Goal: Task Accomplishment & Management: Use online tool/utility

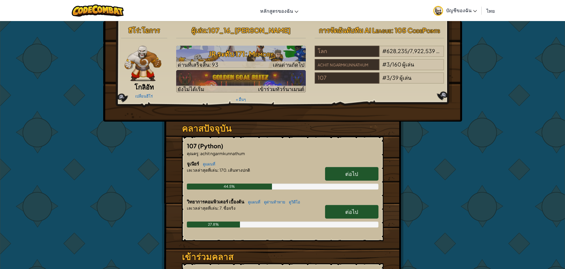
click at [353, 208] on span "ต่อไป" at bounding box center [351, 211] width 13 height 7
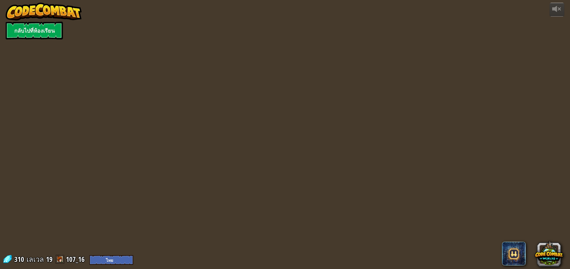
select select "th"
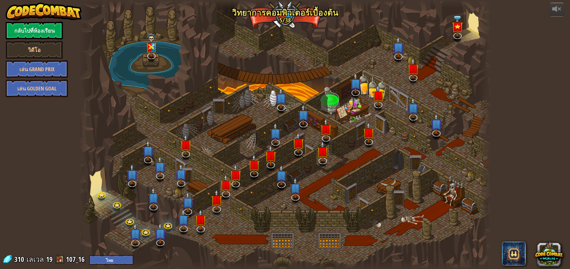
select select "th"
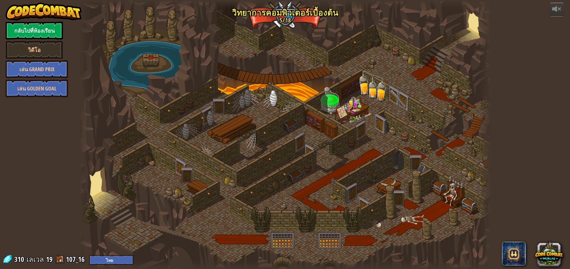
select select "th"
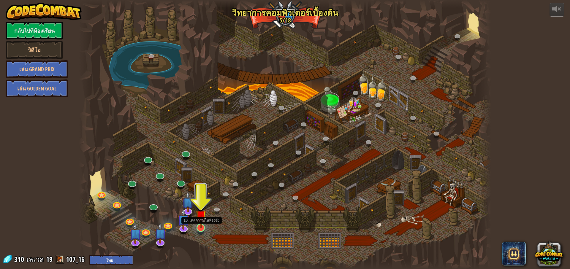
click at [201, 225] on img at bounding box center [200, 215] width 11 height 25
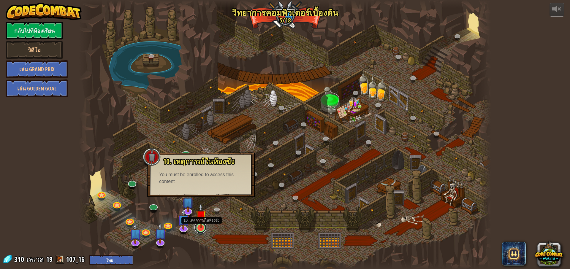
click at [202, 231] on link at bounding box center [200, 228] width 12 height 12
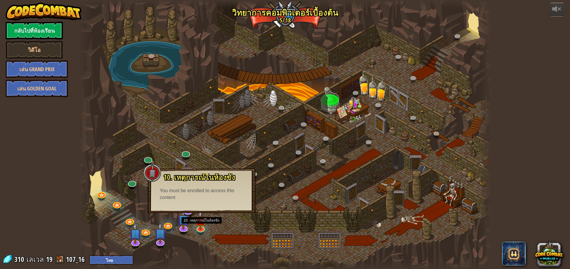
click at [223, 234] on div at bounding box center [285, 134] width 412 height 269
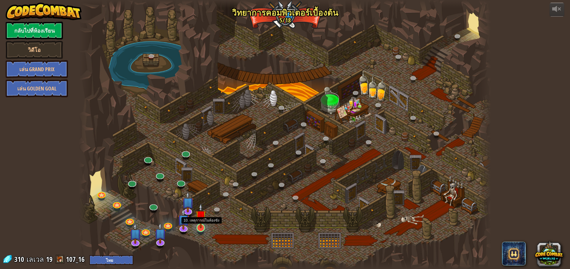
click at [200, 226] on img at bounding box center [200, 215] width 11 height 25
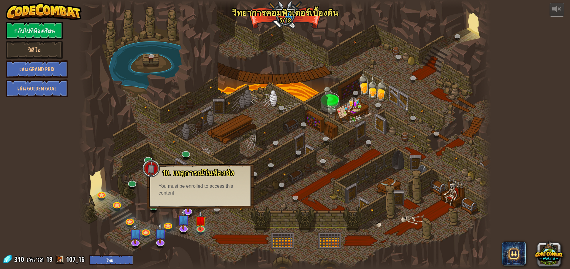
click at [197, 196] on div "You must be enrolled to access this content" at bounding box center [200, 190] width 84 height 14
drag, startPoint x: 146, startPoint y: 161, endPoint x: 140, endPoint y: 175, distance: 14.9
click at [145, 167] on div at bounding box center [151, 169] width 18 height 18
click at [149, 219] on div at bounding box center [285, 134] width 412 height 269
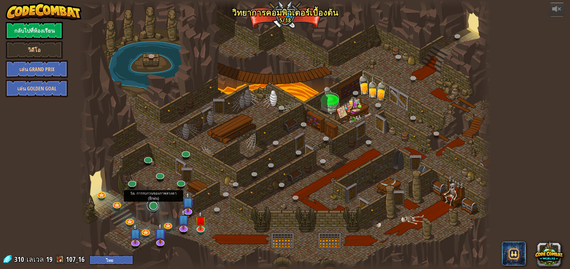
click at [153, 208] on link at bounding box center [153, 205] width 12 height 12
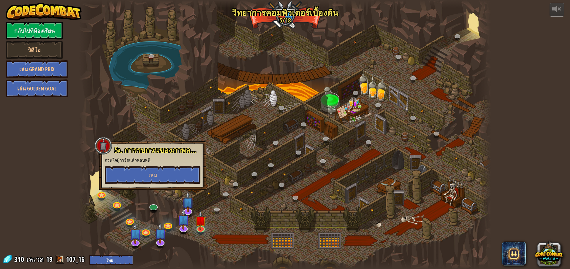
click at [154, 202] on div at bounding box center [285, 134] width 412 height 269
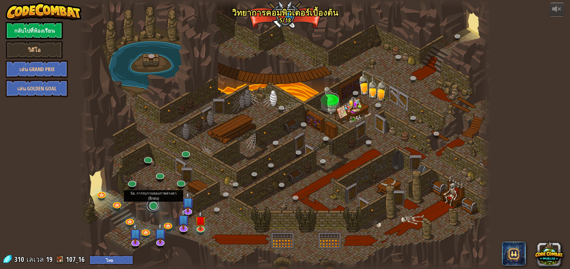
click at [153, 207] on link at bounding box center [153, 205] width 12 height 12
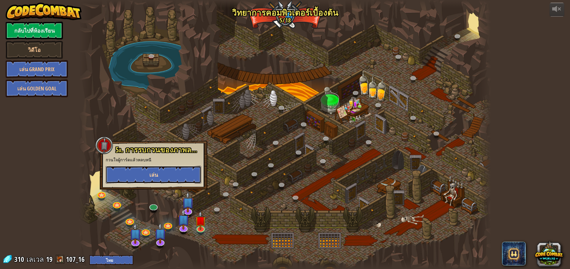
click at [165, 176] on button "เล่น" at bounding box center [154, 175] width 96 height 18
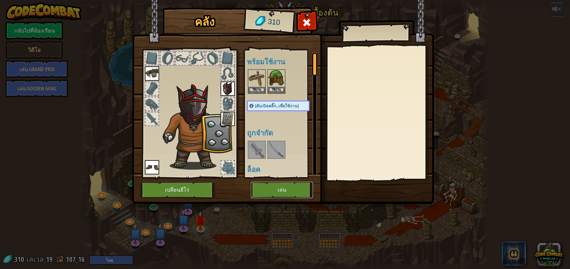
click at [271, 193] on button "เล่น" at bounding box center [282, 190] width 62 height 16
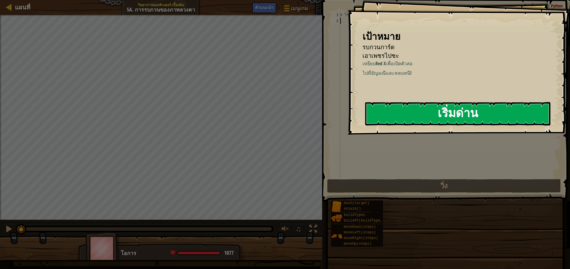
click at [428, 113] on button "เริ่มด่าน" at bounding box center [457, 113] width 185 height 23
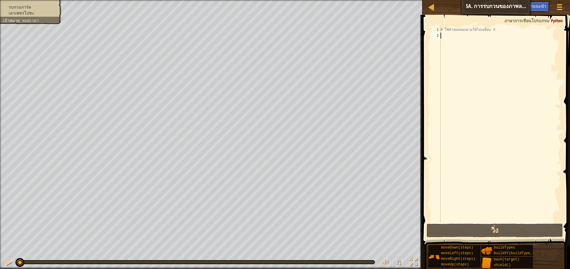
select select "th"
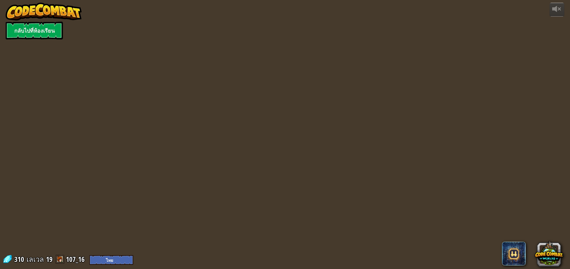
select select "th"
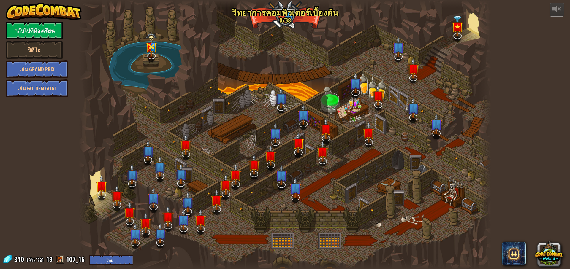
select select "th"
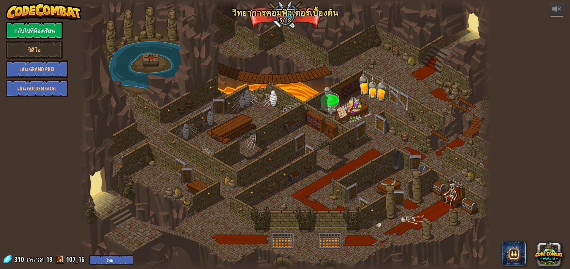
select select "th"
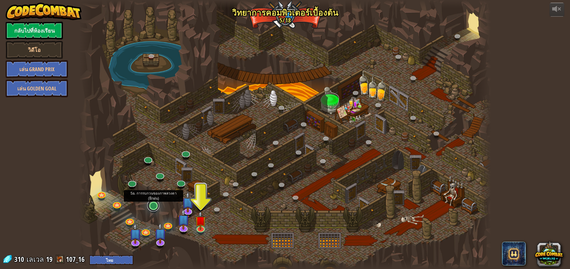
click at [153, 208] on link at bounding box center [153, 206] width 12 height 12
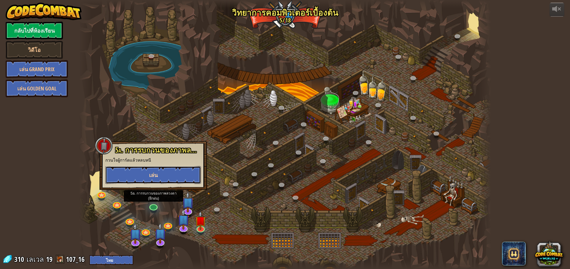
click at [169, 175] on button "เล่น" at bounding box center [153, 175] width 96 height 18
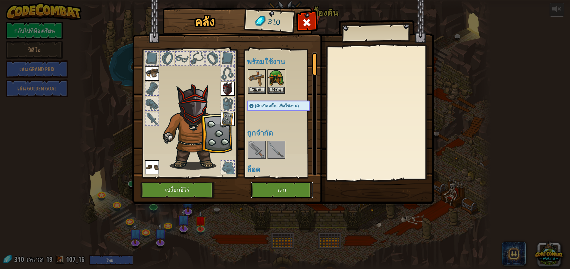
click at [296, 198] on button "เล่น" at bounding box center [282, 190] width 62 height 16
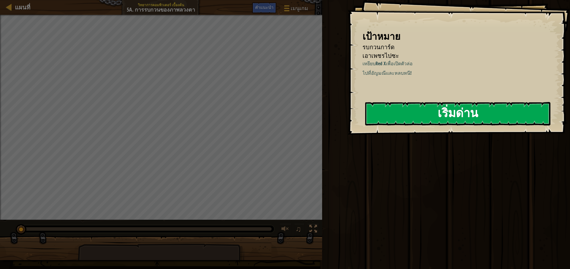
click at [524, 107] on button "เริ่มด่าน" at bounding box center [457, 113] width 185 height 23
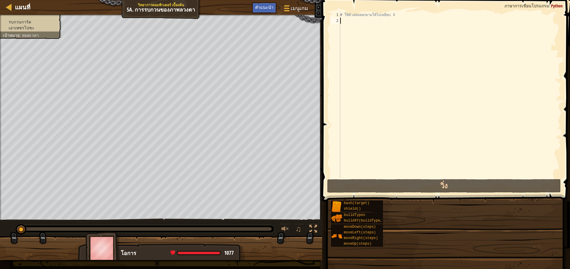
click at [361, 32] on div "แผนที่ วิทยาการคอมพิวเตอร์ เบื้องต้น 5a. การรบกวนของภาพลวงตา เมนูเกม เสร็จสิ้น …" at bounding box center [285, 134] width 570 height 269
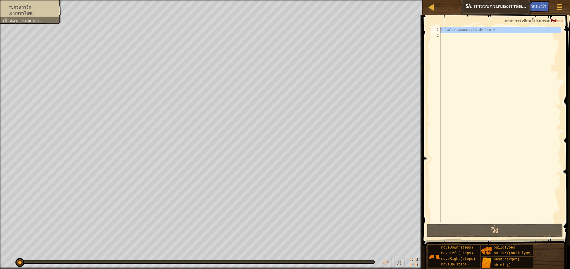
click at [467, 32] on div "# ใช้ตัวล่อหลอกยามให้ไปเหยียบ X" at bounding box center [500, 125] width 122 height 196
type textarea "# ใช้ตัวล่อหลอกยามให้ไปเหยียบ X"
click at [466, 37] on div "# ใช้ตัวล่อหลอกยามให้ไปเหยียบ X" at bounding box center [500, 131] width 122 height 208
type textarea "h"
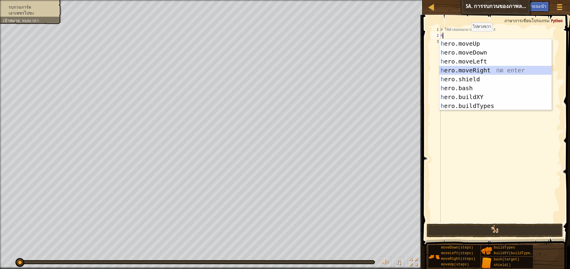
click at [472, 67] on div "h ero.moveUp กด enter h ero.moveDown กด enter h ero.moveLeft กด enter h ero.mov…" at bounding box center [495, 83] width 112 height 89
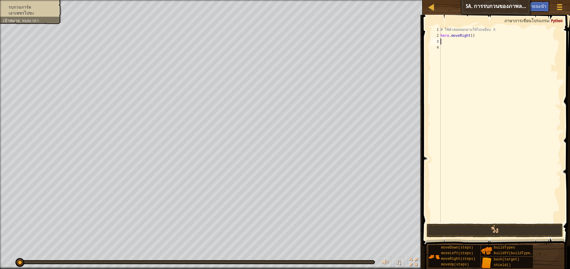
type textarea "h"
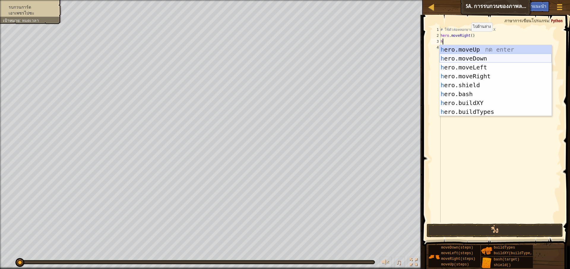
click at [472, 62] on div "h ero.moveUp กด enter h ero.moveDown กด enter h ero.moveLeft กด enter h ero.mov…" at bounding box center [495, 89] width 112 height 89
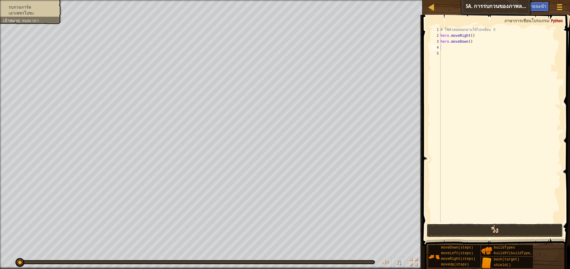
click at [491, 229] on button "วิ่ง" at bounding box center [494, 231] width 136 height 14
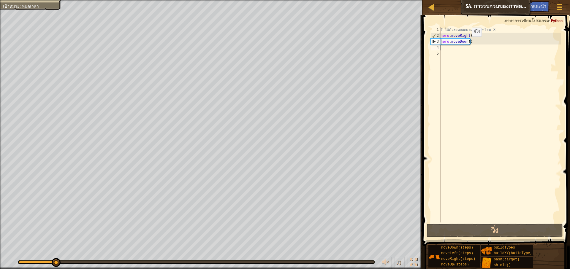
click at [467, 42] on div "# ใช้ตัวล่อหลอกยามให้ไปเหยียบ X hero . moveRight ( ) hero . moveDown ( )" at bounding box center [500, 131] width 122 height 208
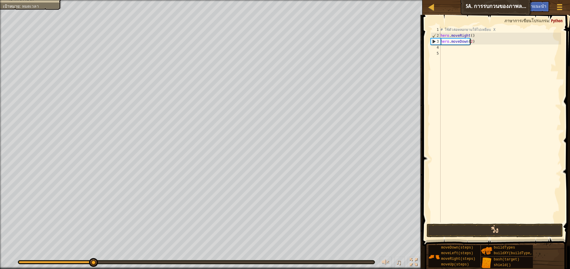
type textarea "hero.moveDown(2)"
click at [452, 230] on button "วิ่ง" at bounding box center [494, 231] width 136 height 14
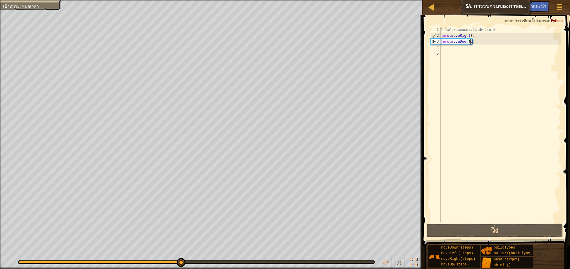
click at [472, 49] on div "# ใช้ตัวล่อหลอกยามให้ไปเหยียบ X hero . moveRight ( ) hero . moveDown ( 2 )" at bounding box center [500, 131] width 122 height 208
type textarea "h"
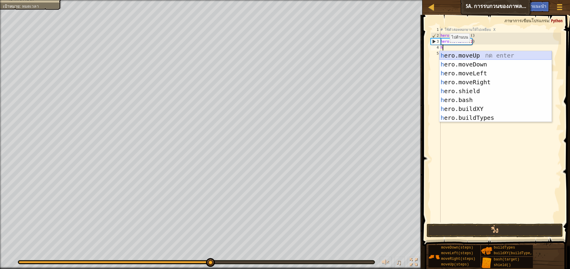
click at [447, 56] on div "h ero.moveUp กด enter h ero.moveDown กด enter h ero.moveLeft กด enter h ero.mov…" at bounding box center [495, 95] width 112 height 89
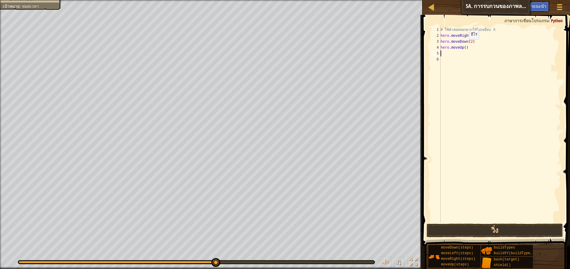
click at [464, 45] on div "# ใช้ตัวล่อหลอกยามให้ไปเหยียบ X hero . moveRight ( ) hero . moveDown ( 2 ) hero…" at bounding box center [500, 131] width 122 height 208
type textarea "hero.moveUp(2)"
click at [540, 229] on button "วิ่ง" at bounding box center [494, 231] width 136 height 14
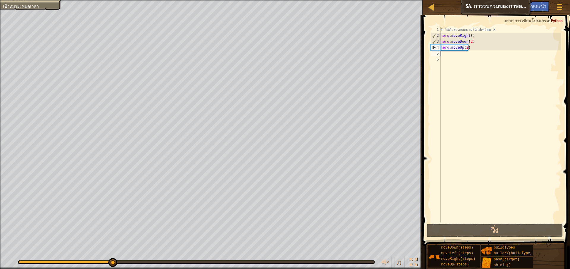
click at [444, 55] on div "# ใช้ตัวล่อหลอกยามให้ไปเหยียบ X hero . moveRight ( ) hero . moveDown ( 2 ) hero…" at bounding box center [500, 131] width 122 height 208
type textarea "h"
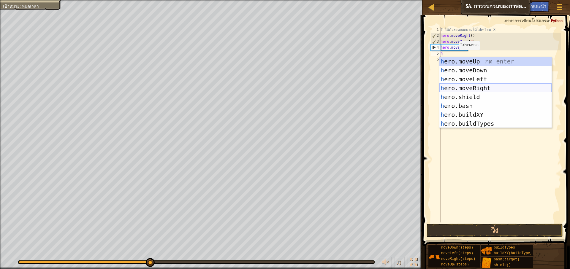
click at [461, 84] on div "h ero.moveUp กด enter h ero.moveDown กด enter h ero.moveLeft กด enter h ero.mov…" at bounding box center [495, 101] width 112 height 89
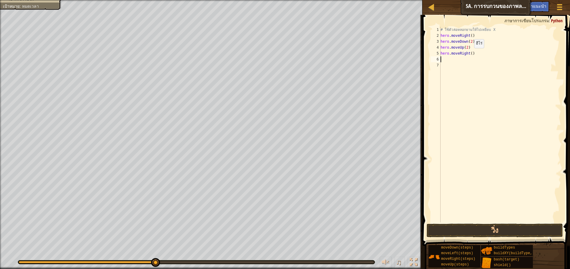
click at [469, 54] on div "# ใช้ตัวล่อหลอกยามให้ไปเหยียบ X hero . moveRight ( ) hero . moveDown ( 2 ) hero…" at bounding box center [500, 131] width 122 height 208
type textarea "hero.moveRight(4)"
click at [473, 235] on button "วิ่ง" at bounding box center [494, 231] width 136 height 14
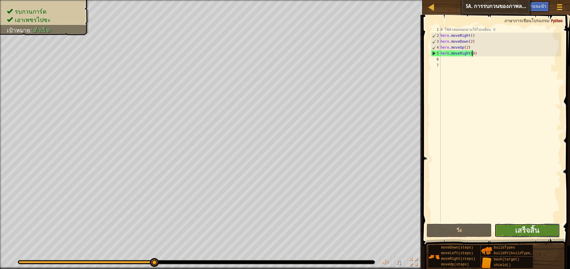
click at [546, 230] on button "เสร็จสิ้น" at bounding box center [526, 231] width 65 height 14
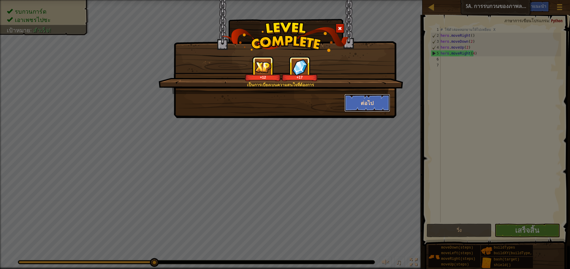
click at [369, 104] on button "ต่อไป" at bounding box center [367, 103] width 46 height 18
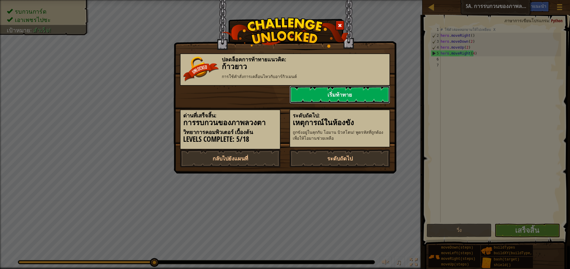
click at [357, 90] on link "เริ่มท้าทาย" at bounding box center [339, 95] width 101 height 18
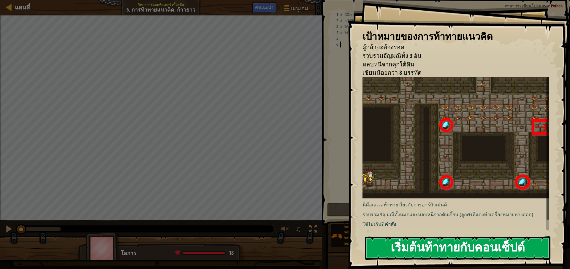
click at [543, 250] on button "เริ่มต้นท้าทายกับคอนเซ็ปต์" at bounding box center [457, 248] width 185 height 23
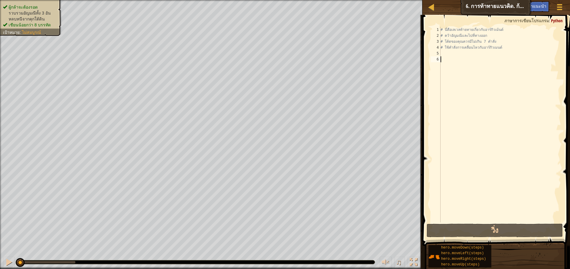
type textarea "h"
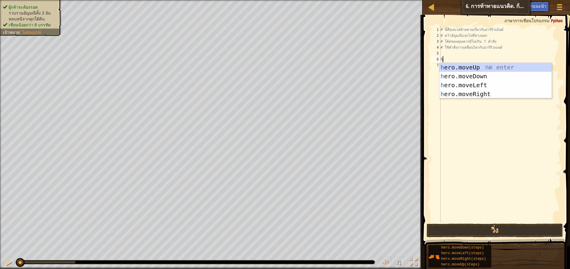
scroll to position [3, 0]
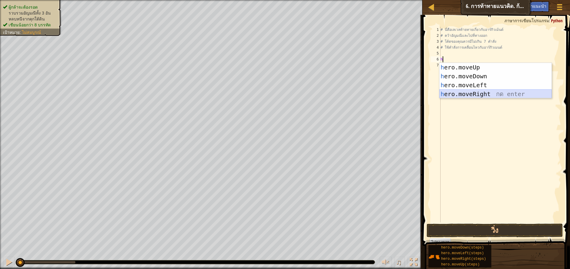
click at [475, 94] on div "h ero.moveUp กด enter h ero.moveDown กด enter h ero.moveLeft กด enter h ero.mov…" at bounding box center [495, 89] width 112 height 53
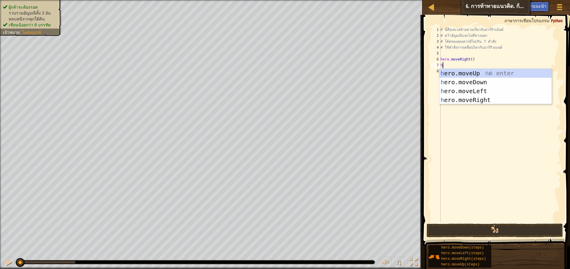
type textarea "h"
click at [472, 69] on div "h ero.moveUp กด enter h ero.moveDown กด enter h ero.moveLeft กด enter h ero.mov…" at bounding box center [495, 95] width 112 height 53
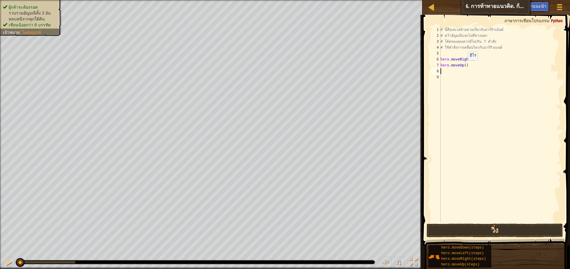
click at [463, 66] on div "# นี่คือเลเวลท้ายทายเกี่ยวกับอาร์กิวเม้นต์ # คว้าอัญมณีและไปที่ทางออก # โค้ดของ…" at bounding box center [500, 131] width 122 height 208
click at [463, 65] on div "# นี่คือเลเวลท้ายทายเกี่ยวกับอาร์กิวเม้นต์ # คว้าอัญมณีและไปที่ทางออก # โค้ดของ…" at bounding box center [500, 131] width 122 height 208
type textarea "hero.moveUp(3)"
click at [461, 69] on div "# นี่คือเลเวลท้ายทายเกี่ยวกับอาร์กิวเม้นต์ # คว้าอัญมณีและไปที่ทางออก # โค้ดของ…" at bounding box center [500, 131] width 122 height 208
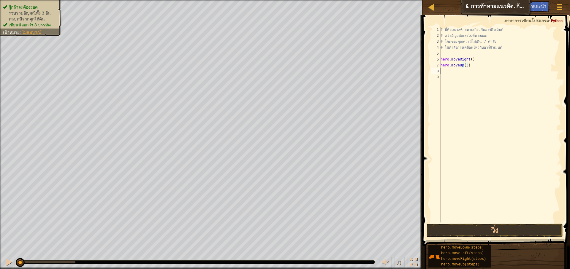
scroll to position [3, 0]
type textarea "h"
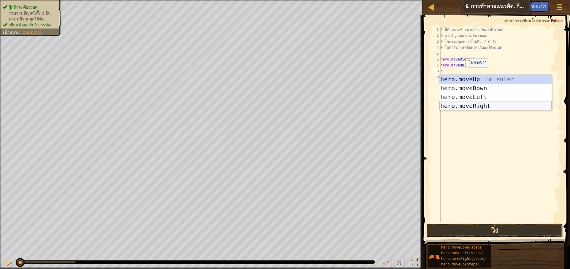
click at [467, 107] on div "h ero.moveUp กด enter h ero.moveDown กด enter h ero.moveLeft กด enter h ero.mov…" at bounding box center [495, 101] width 112 height 53
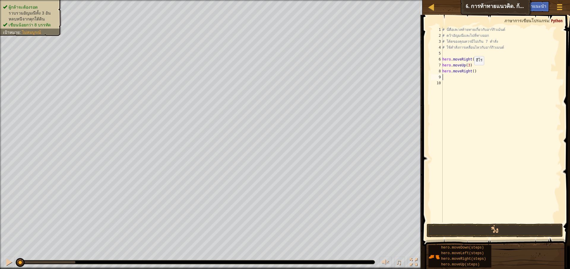
click at [471, 71] on div "# นี่คือเลเวลท้ายทายเกี่ยวกับอาร์กิวเม้นต์ # คว้าอัญมณีและไปที่ทางออก # โค้ดของ…" at bounding box center [501, 131] width 120 height 208
type textarea "hero.moveRight(2)"
click at [483, 77] on div "# นี่คือเลเวลท้ายทายเกี่ยวกับอาร์กิวเม้นต์ # คว้าอัญมณีและไปที่ทางออก # โค้ดของ…" at bounding box center [501, 131] width 120 height 208
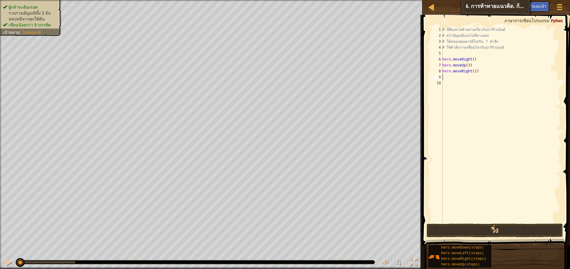
type textarea "h"
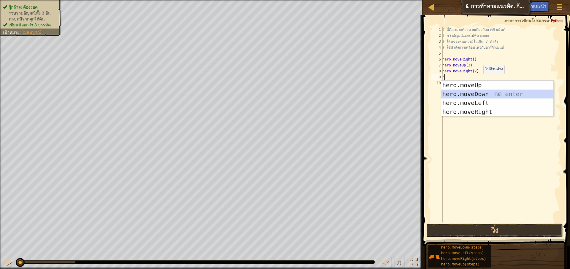
click at [479, 92] on div "h ero.moveUp กด enter h ero.moveDown กด enter h ero.moveLeft กด enter h ero.mov…" at bounding box center [497, 107] width 112 height 53
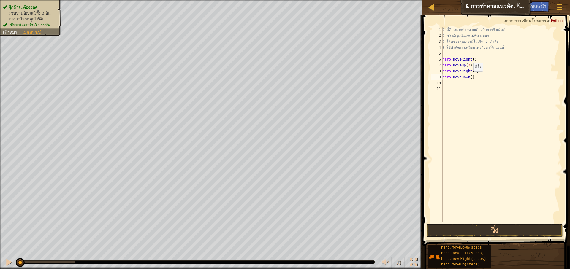
click at [470, 77] on div "# นี่คือเลเวลท้ายทายเกี่ยวกับอาร์กิวเม้นต์ # คว้าอัญมณีและไปที่ทางออก # โค้ดของ…" at bounding box center [501, 131] width 120 height 208
type textarea "hero.moveDown(3)"
click at [450, 84] on div "# นี่คือเลเวลท้ายทายเกี่ยวกับอาร์กิวเม้นต์ # คว้าอัญมณีและไปที่ทางออก # โค้ดของ…" at bounding box center [501, 131] width 120 height 208
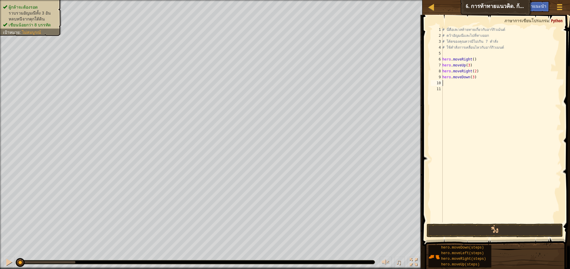
type textarea "h"
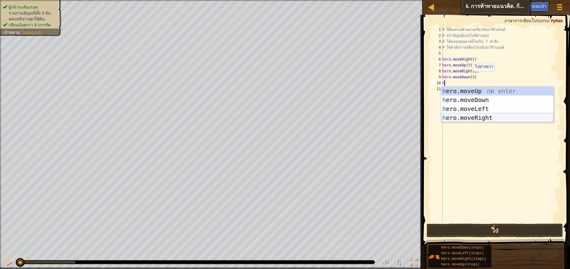
click at [491, 116] on div "h ero.moveUp กด enter h ero.moveDown กด enter h ero.moveLeft กด enter h ero.mov…" at bounding box center [497, 113] width 112 height 53
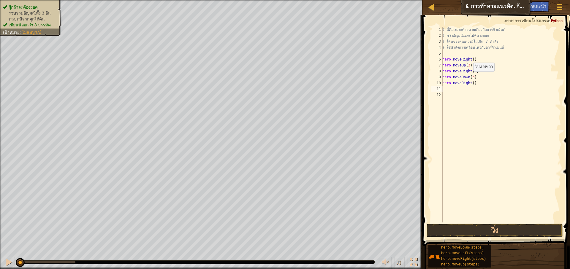
type textarea "h"
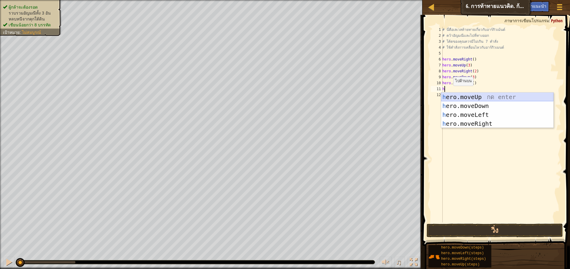
click at [451, 94] on div "h ero.moveUp กด enter h ero.moveDown กด enter h ero.moveLeft กด enter h ero.mov…" at bounding box center [497, 119] width 112 height 53
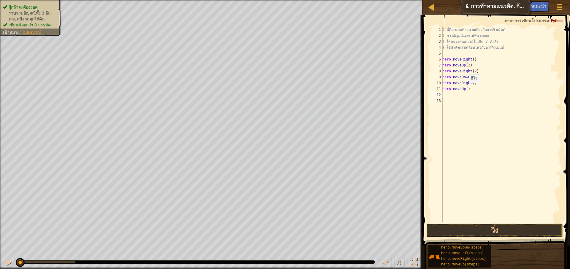
click at [466, 89] on div "# นี่คือเลเวลท้ายทายเกี่ยวกับอาร์กิวเม้นต์ # คว้าอัญมณีและไปที่ทางออก # โค้ดของ…" at bounding box center [501, 131] width 120 height 208
type textarea "hero.moveUp(2)"
click at [465, 93] on div "# นี่คือเลเวลท้ายทายเกี่ยวกับอาร์กิวเม้นต์ # คว้าอัญมณีและไปที่ทางออก # โค้ดของ…" at bounding box center [501, 131] width 120 height 208
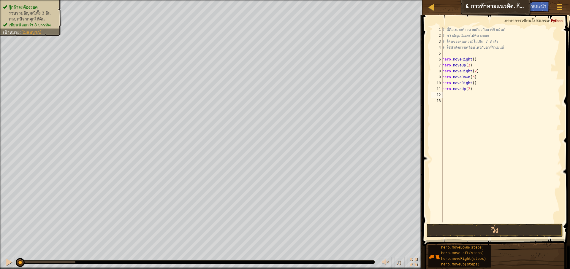
type textarea "h"
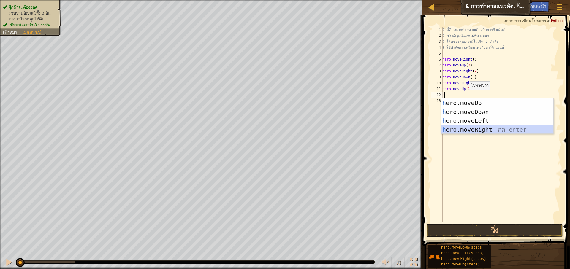
click at [464, 128] on div "h ero.moveUp กด enter h ero.moveDown กด enter h ero.moveLeft กด enter h ero.mov…" at bounding box center [497, 125] width 112 height 53
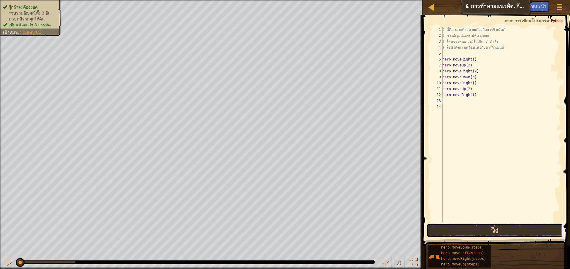
click at [484, 227] on button "วิ่ง" at bounding box center [494, 231] width 136 height 14
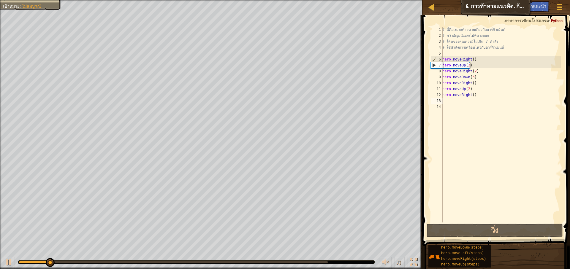
click at [176, 257] on div "♫" at bounding box center [211, 261] width 422 height 18
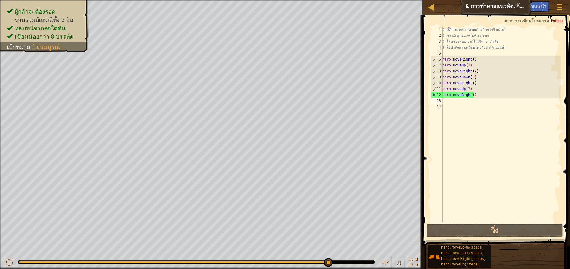
drag, startPoint x: 177, startPoint y: 261, endPoint x: 570, endPoint y: 283, distance: 393.0
click at [570, 0] on html "แผนที่ วิทยาการคอมพิวเตอร์ เบื้องต้น 6. การท้าทายแนวคิด. ก้าวยาว เมนูเกม เสร็จส…" at bounding box center [285, 0] width 570 height 0
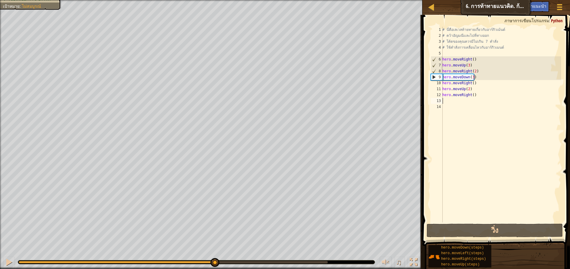
drag, startPoint x: 68, startPoint y: 263, endPoint x: 214, endPoint y: 271, distance: 146.6
click at [214, 0] on html "แผนที่ วิทยาการคอมพิวเตอร์ เบื้องต้น 6. การท้าทายแนวคิด. ก้าวยาว เมนูเกม เสร็จส…" at bounding box center [285, 0] width 570 height 0
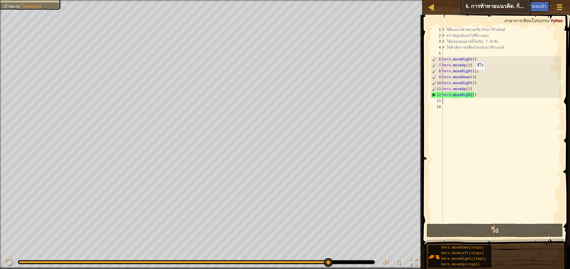
click at [472, 76] on div "# นี่คือเลเวลท้ายทายเกี่ยวกับอาร์กิวเม้นต์ # คว้าอัญมณีและไปที่ทางออก # โค้ดของ…" at bounding box center [501, 131] width 120 height 208
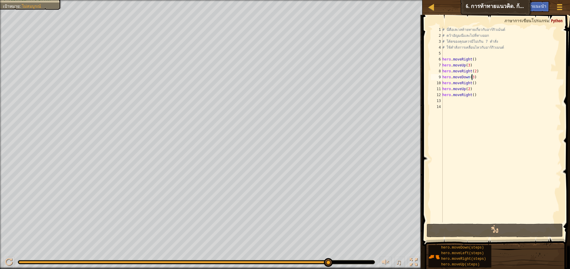
scroll to position [3, 2]
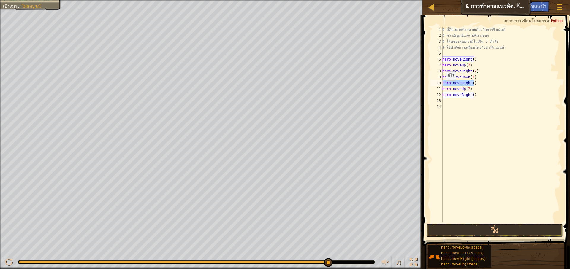
drag, startPoint x: 483, startPoint y: 85, endPoint x: 440, endPoint y: 81, distance: 43.5
click at [440, 81] on div "hero.moveDown(1) 1 2 3 4 5 6 7 8 9 10 11 12 13 14 # นี่คือเลเวลท้ายทายเกี่ยวกับ…" at bounding box center [494, 125] width 131 height 196
drag, startPoint x: 501, startPoint y: 85, endPoint x: 495, endPoint y: 87, distance: 5.7
click at [500, 85] on div "# นี่คือเลเวลท้ายทายเกี่ยวกับอาร์กิวเม้นต์ # คว้าอัญมณีและไปที่ทางออก # โค้ดของ…" at bounding box center [501, 125] width 120 height 196
drag, startPoint x: 478, startPoint y: 80, endPoint x: 484, endPoint y: 85, distance: 8.4
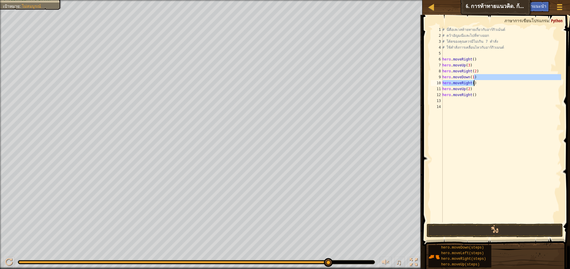
click at [484, 85] on div "# นี่คือเลเวลท้ายทายเกี่ยวกับอาร์กิวเม้นต์ # คว้าอัญมณีและไปที่ทางออก # โค้ดของ…" at bounding box center [501, 131] width 120 height 208
type textarea "hero.moveDown(1)"
type textarea "h"
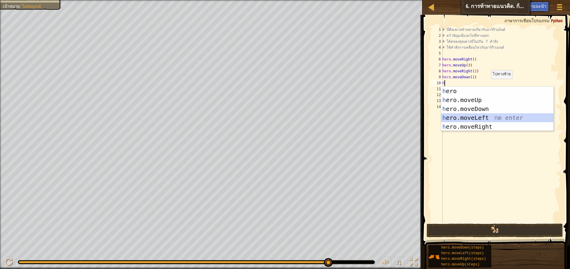
click at [478, 116] on div "h ero กด enter h ero.moveUp กด enter h ero.moveDown กด enter h ero.moveLeft กด …" at bounding box center [497, 118] width 112 height 62
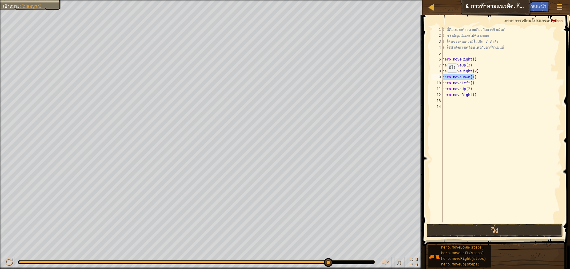
drag, startPoint x: 476, startPoint y: 76, endPoint x: 435, endPoint y: 78, distance: 41.0
click at [435, 78] on div "hero.moveLeft() 1 2 3 4 5 6 7 8 9 10 11 12 13 14 # นี่คือเลเวลท้ายทายเกี่ยวกับอ…" at bounding box center [494, 125] width 131 height 196
click at [473, 79] on div "# นี่คือเลเวลท้ายทายเกี่ยวกับอาร์กิวเม้นต์ # คว้าอัญมณีและไปที่ทางออก # โค้ดของ…" at bounding box center [501, 125] width 120 height 196
click at [477, 83] on div "# นี่คือเลเวลท้ายทายเกี่ยวกับอาร์กิวเม้นต์ # คว้าอัญมณีและไปที่ทางออก # โค้ดของ…" at bounding box center [501, 131] width 120 height 208
type textarea "hero.moveLeft()"
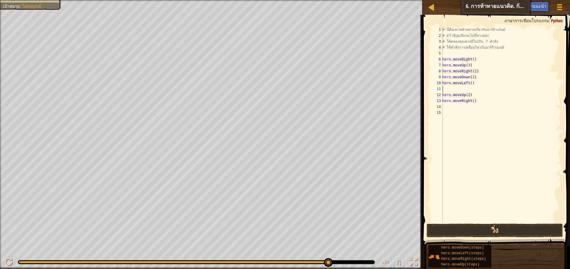
paste textarea "hero.moveDown(1)"
click at [471, 88] on div "# นี่คือเลเวลท้ายทายเกี่ยวกับอาร์กิวเม้นต์ # คว้าอัญมณีและไปที่ทางออก # โค้ดของ…" at bounding box center [501, 131] width 120 height 208
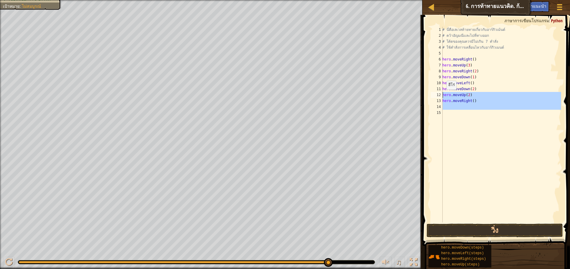
drag, startPoint x: 485, startPoint y: 112, endPoint x: 437, endPoint y: 95, distance: 50.1
click at [437, 95] on div "hero.moveDown(2) 1 2 3 4 5 6 7 8 9 10 11 12 13 14 15 # นี่คือเลเวลท้ายทายเกี่ยว…" at bounding box center [494, 125] width 131 height 196
type textarea "hero.moveUp(2) hero.moveRight()"
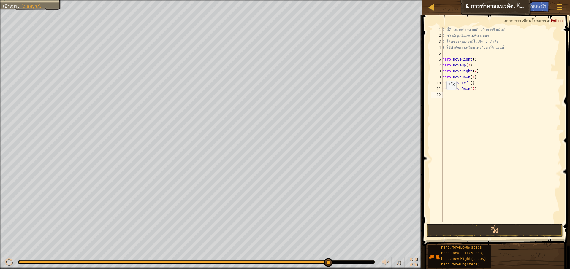
type textarea "h"
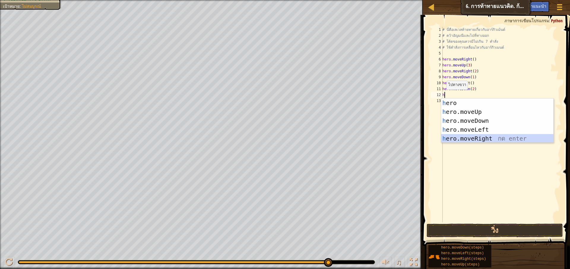
drag, startPoint x: 488, startPoint y: 138, endPoint x: 485, endPoint y: 131, distance: 7.2
click at [487, 138] on div "h ero กด enter h ero.moveUp กด enter h ero.moveDown กด enter h ero.moveLeft กด …" at bounding box center [497, 130] width 112 height 62
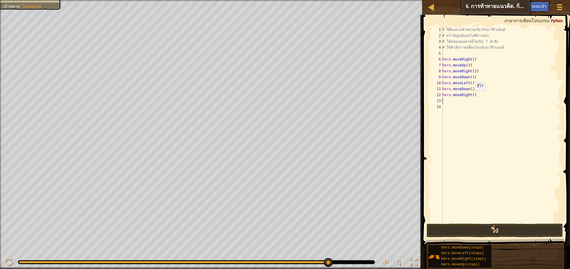
click at [472, 97] on div "# นี่คือเลเวลท้ายทายเกี่ยวกับอาร์กิวเม้นต์ # คว้าอัญมณีและไปที่ทางออก # โค้ดของ…" at bounding box center [501, 131] width 120 height 208
type textarea "hero.moveRight(2)"
click at [469, 102] on div "# นี่คือเลเวลท้ายทายเกี่ยวกับอาร์กิวเม้นต์ # คว้าอัญมณีและไปที่ทางออก # โค้ดของ…" at bounding box center [501, 131] width 120 height 208
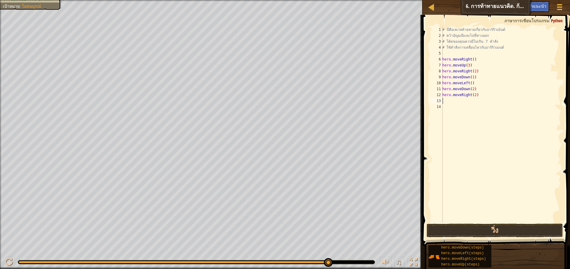
type textarea "h"
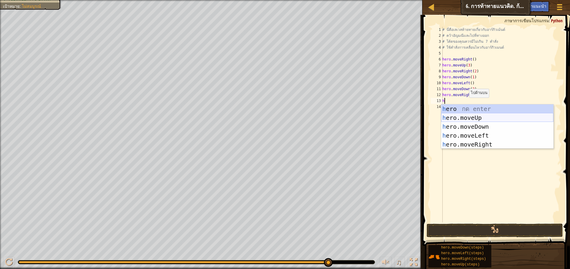
click at [461, 115] on div "h ero กด enter h ero.moveUp กด enter h ero.moveDown กด enter h ero.moveLeft กด …" at bounding box center [497, 135] width 112 height 62
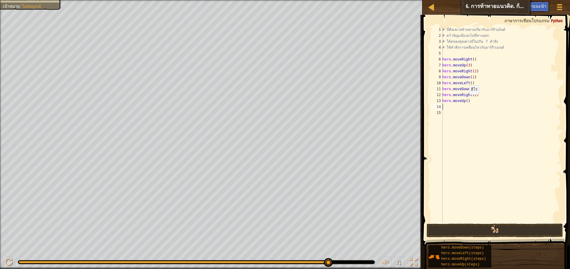
click at [466, 100] on div "# นี่คือเลเวลท้ายทายเกี่ยวกับอาร์กิวเม้นต์ # คว้าอัญมณีและไปที่ทางออก # โค้ดของ…" at bounding box center [501, 131] width 120 height 208
type textarea "hero.moveUp(2)"
click at [468, 108] on div "# นี่คือเลเวลท้ายทายเกี่ยวกับอาร์กิวเม้นต์ # คว้าอัญมณีและไปที่ทางออก # โค้ดของ…" at bounding box center [501, 131] width 120 height 208
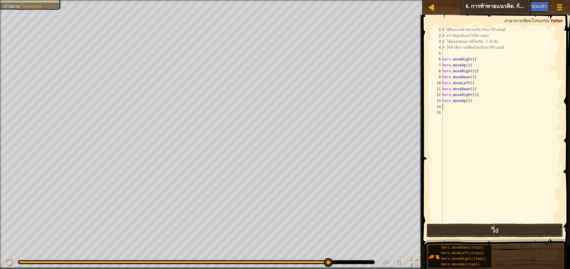
type textarea "h"
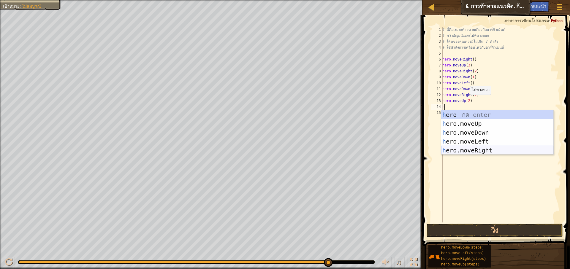
click at [484, 153] on div "h ero กด enter h ero.moveUp กด enter h ero.moveDown กด enter h ero.moveLeft กด …" at bounding box center [497, 141] width 112 height 62
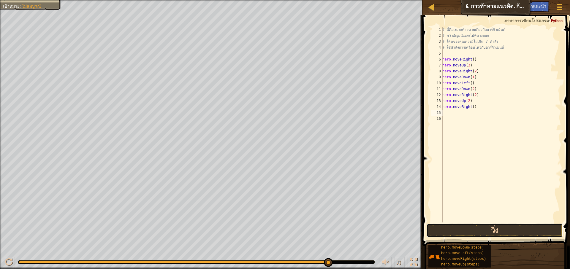
click at [496, 236] on button "วิ่ง" at bounding box center [494, 231] width 136 height 14
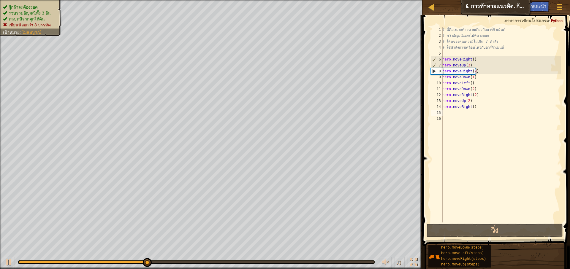
click at [29, 4] on ul "ผู้กล้าจะต้องรอด รวบรวมอัญมณีทั้ง 3 อัน หลบหนีจากคุกใต้ดิน เชียนน้อยกว่า 8 บรรท…" at bounding box center [31, 16] width 56 height 24
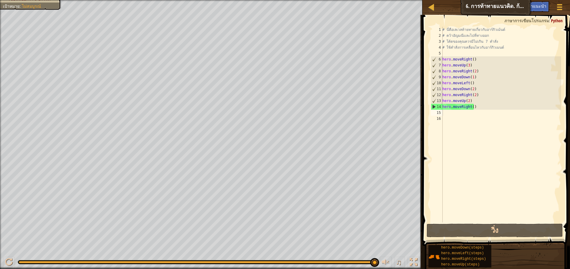
click at [470, 222] on div "# นี่คือเลเวลท้ายทายเกี่ยวกับอาร์กิวเม้นต์ # คว้าอัญมณีและไปที่ทางออก # โค้ดของ…" at bounding box center [501, 131] width 120 height 208
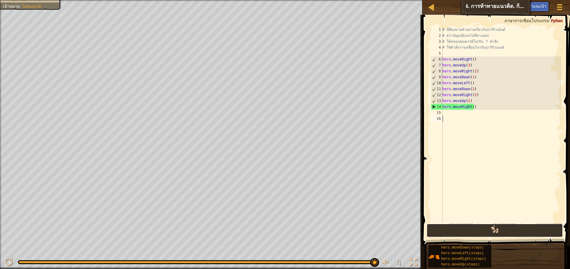
click at [478, 233] on button "วิ่ง" at bounding box center [494, 231] width 136 height 14
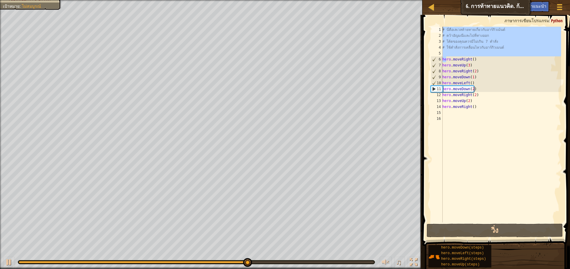
drag, startPoint x: 447, startPoint y: 57, endPoint x: 443, endPoint y: 32, distance: 25.9
click at [443, 32] on div "# นี่คือเลเวลท้ายทายเกี่ยวกับอาร์กิวเม้นต์ # คว้าอัญมณีและไปที่ทางออก # โค้ดของ…" at bounding box center [501, 131] width 120 height 208
type textarea "# นี่คือเลเวลท้ายทายเกี่ยวกับอาร์กิวเม้นต์ # คว้าอัญมณีและไปที่ทางออก"
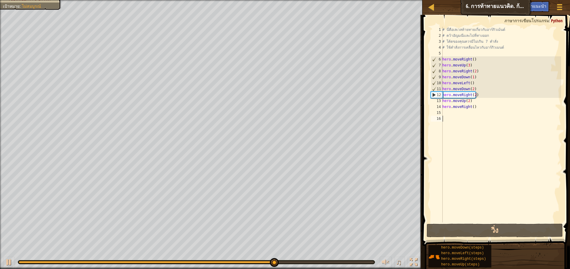
click at [526, 172] on div "# นี่คือเลเวลท้ายทายเกี่ยวกับอาร์กิวเม้นต์ # คว้าอัญมณีและไปที่ทางออก # โค้ดของ…" at bounding box center [501, 131] width 120 height 208
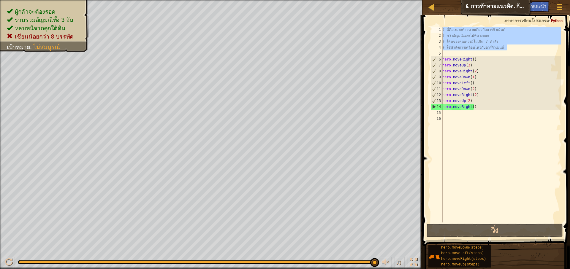
drag, startPoint x: 508, startPoint y: 46, endPoint x: 436, endPoint y: 28, distance: 74.4
click at [436, 28] on div "1 2 3 4 5 6 7 8 9 10 11 12 13 14 15 16 # นี่คือเลเวลท้ายทายเกี่ยวกับอาร์กิวเม้น…" at bounding box center [494, 125] width 131 height 196
type textarea "วเมนต์"
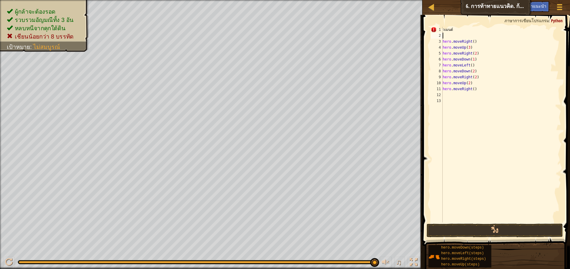
click at [443, 35] on div "[PERSON_NAME]ต์ hero . moveRight ( ) hero . moveUp ( 3 ) hero . moveRight ( 2 )…" at bounding box center [501, 131] width 120 height 208
type textarea "ว"
click at [453, 91] on div "hero . moveRight ( ) hero . moveUp ( 3 ) hero . moveRight ( 2 ) hero . moveDown…" at bounding box center [501, 131] width 120 height 208
type textarea "hero.moveRight()"
click at [445, 87] on div "hero . moveRight ( ) hero . moveUp ( 3 ) hero . moveRight ( 2 ) hero . moveDown…" at bounding box center [501, 131] width 120 height 208
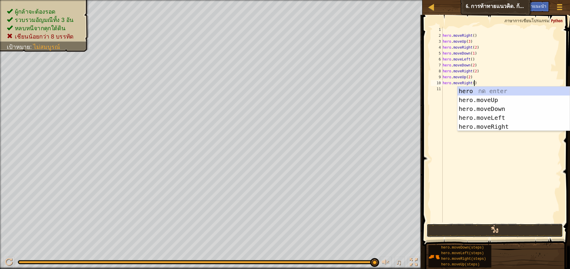
click at [487, 228] on button "วิ่ง" at bounding box center [494, 231] width 136 height 14
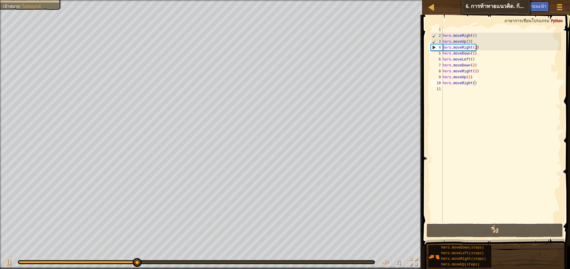
click at [36, 1] on div at bounding box center [211, 0] width 422 height 1
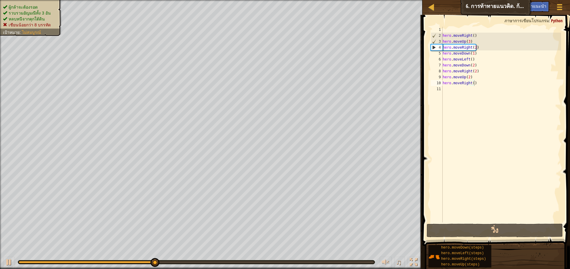
click at [33, 4] on ul "ผู้กล้าจะต้องรอด รวบรวมอัญมณีทั้ง 3 อัน หลบหนีจากคุกใต้ดิน เชียนน้อยกว่า 8 บรรท…" at bounding box center [31, 16] width 56 height 24
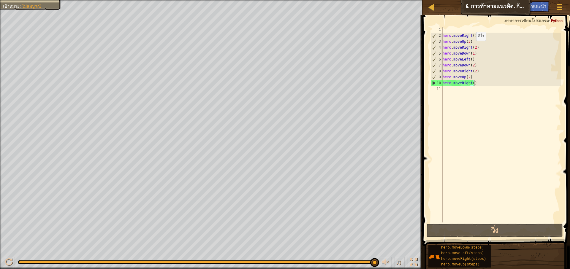
click at [473, 47] on div "hero . moveRight ( ) hero . moveUp ( 3 ) hero . moveRight ( 2 ) hero . moveDown…" at bounding box center [501, 131] width 120 height 208
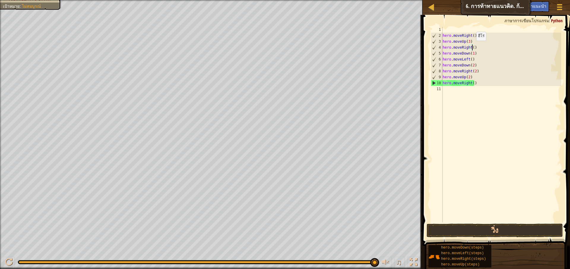
scroll to position [3, 2]
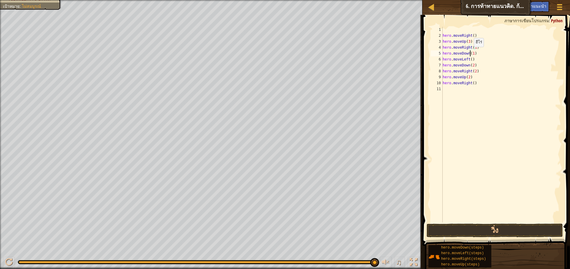
click at [471, 53] on div "hero . moveRight ( ) hero . moveUp ( 3 ) hero . moveRight ( 1 ) hero . moveDown…" at bounding box center [501, 131] width 120 height 208
drag, startPoint x: 477, startPoint y: 58, endPoint x: 438, endPoint y: 62, distance: 38.7
click at [438, 62] on div "hero.moveDown(1) 1 2 3 4 5 6 7 8 9 10 11 hero . moveRight ( ) hero . moveUp ( 3…" at bounding box center [494, 125] width 131 height 196
type textarea "hero.moveLeft()"
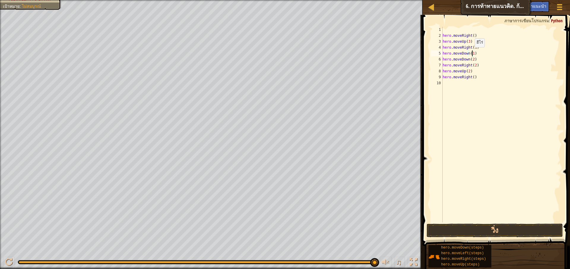
click at [472, 53] on div "hero . moveRight ( ) hero . moveUp ( 3 ) hero . moveRight ( 1 ) hero . moveDown…" at bounding box center [501, 131] width 120 height 208
type textarea "hero.moveDown(3)"
click at [532, 228] on button "วิ่ง" at bounding box center [494, 231] width 136 height 14
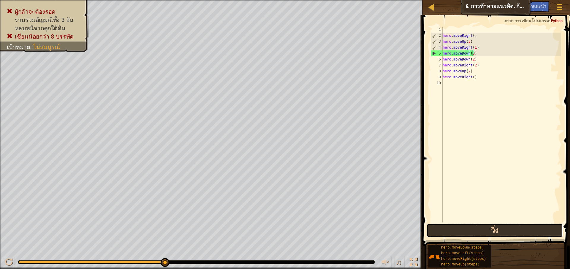
click at [510, 225] on button "วิ่ง" at bounding box center [494, 231] width 136 height 14
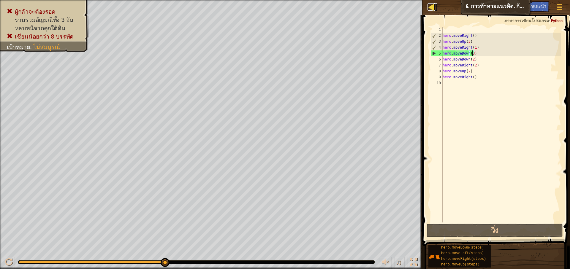
click at [429, 7] on div at bounding box center [430, 6] width 7 height 7
select select "th"
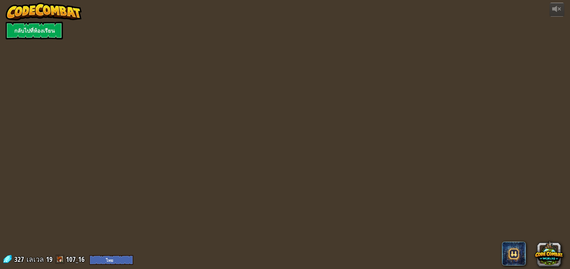
select select "th"
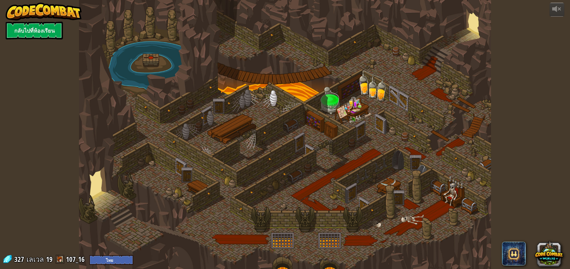
select select "th"
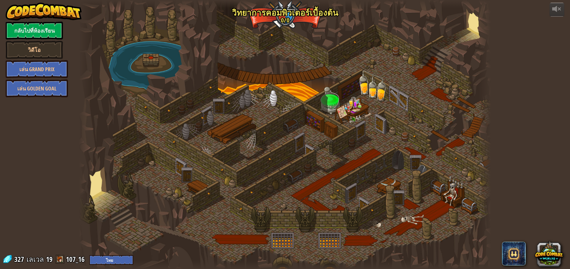
select select "th"
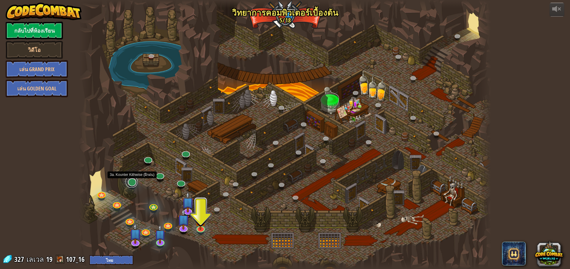
click at [133, 182] on link at bounding box center [132, 182] width 12 height 12
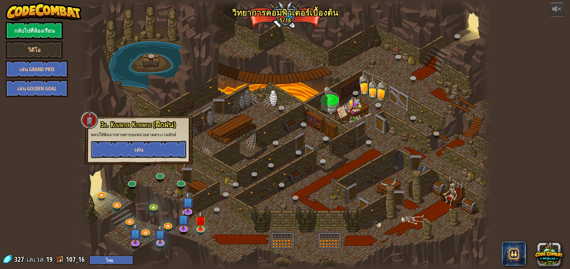
click at [174, 144] on button "เล่น" at bounding box center [139, 150] width 96 height 18
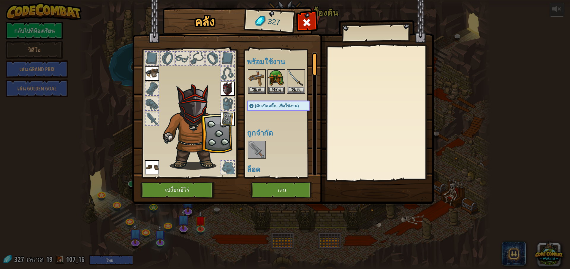
click at [278, 199] on img at bounding box center [283, 96] width 302 height 215
click at [278, 196] on button "เล่น" at bounding box center [282, 190] width 62 height 16
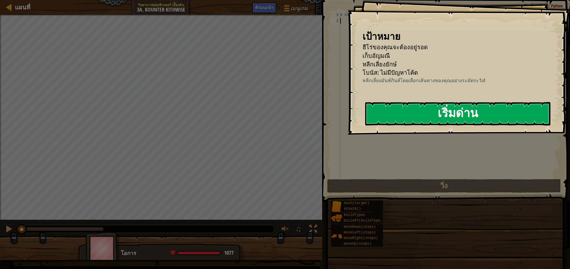
click at [409, 106] on button "เริ่มด่าน" at bounding box center [457, 113] width 185 height 23
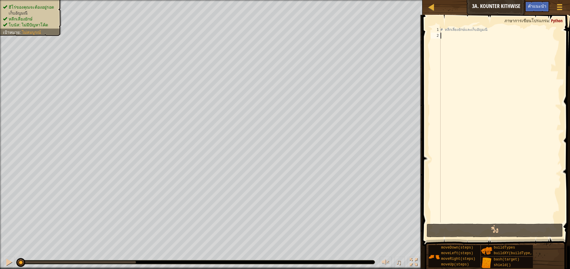
type textarea "h"
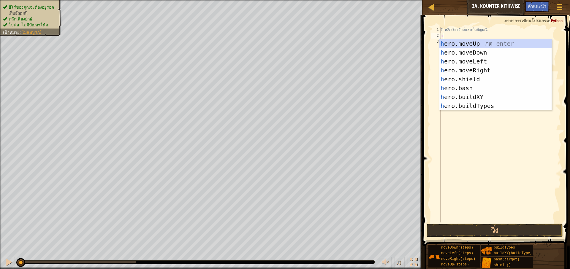
scroll to position [3, 0]
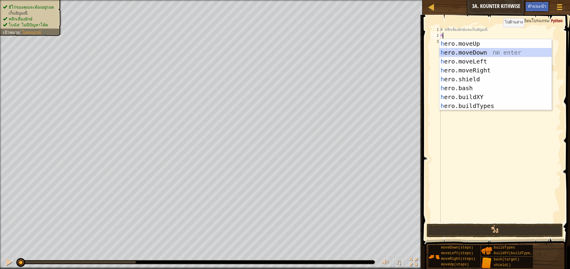
click at [458, 48] on div "h ero.moveUp กด enter h ero.moveDown กด enter h ero.moveLeft กด enter h ero.mov…" at bounding box center [495, 83] width 112 height 89
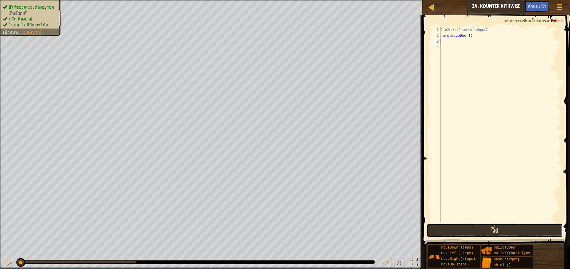
click at [500, 231] on button "วิ่ง" at bounding box center [494, 231] width 136 height 14
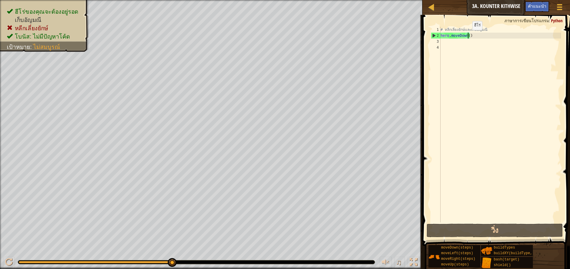
click at [467, 36] on div "# หลีกเลี่ยงยักษ์และเก็บอัญมณี hero . moveDown ( )" at bounding box center [500, 131] width 122 height 208
type textarea "hero.moveDown()"
click at [450, 39] on div "# หลีกเลี่ยงยักษ์และเก็บอัญมณี hero . moveDown ( )" at bounding box center [500, 131] width 122 height 208
type textarea "h"
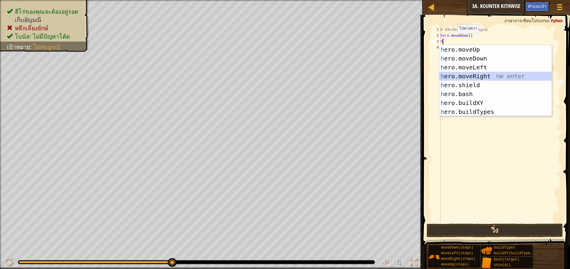
click at [471, 75] on div "h ero.moveUp กด enter h ero.moveDown กด enter h ero.moveLeft กด enter h ero.mov…" at bounding box center [495, 89] width 112 height 89
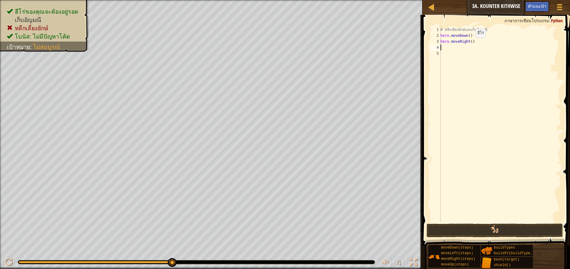
click at [470, 44] on div "# หลีกเลี่ยงยักษ์และเก็บอัญมณี hero . moveDown ( ) hero . moveRight ( )" at bounding box center [500, 131] width 122 height 208
type textarea "hero.moveRight(3)"
click at [518, 229] on button "วิ่ง" at bounding box center [494, 231] width 136 height 14
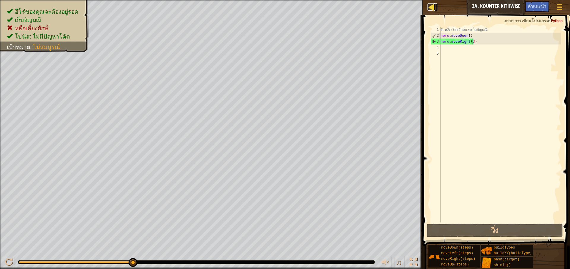
click at [431, 4] on div at bounding box center [430, 6] width 7 height 7
select select "th"
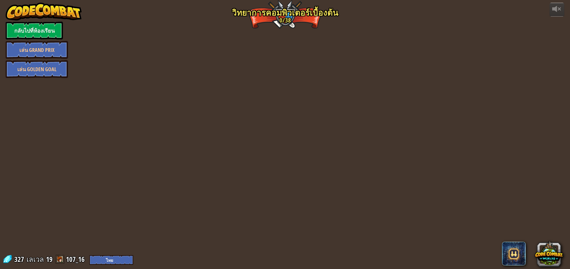
click at [435, 4] on div "powered by กลับไปที่ห้องเรียน เล่น Grand Prix เล่น Golden Goal Kithgard ประตู ห…" at bounding box center [285, 134] width 570 height 269
select select "th"
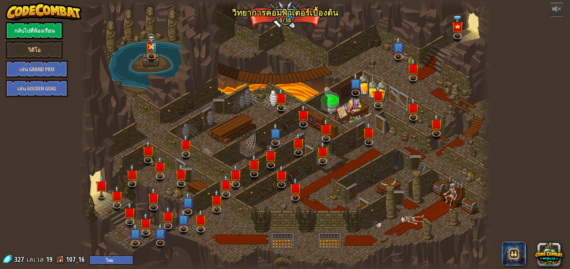
select select "th"
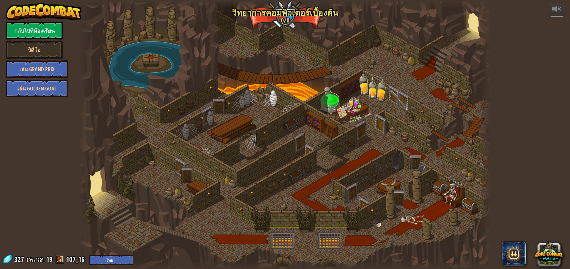
select select "th"
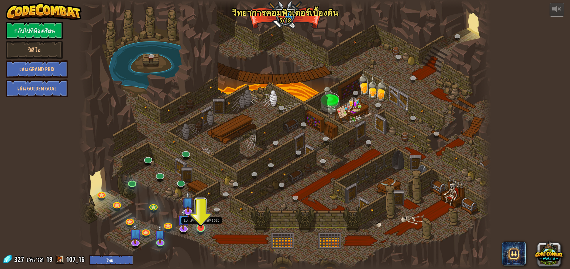
click at [199, 223] on img at bounding box center [200, 215] width 11 height 25
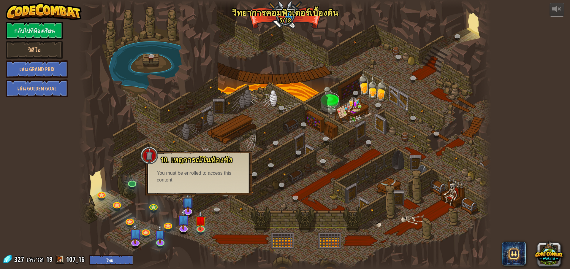
click at [220, 235] on div at bounding box center [285, 134] width 412 height 269
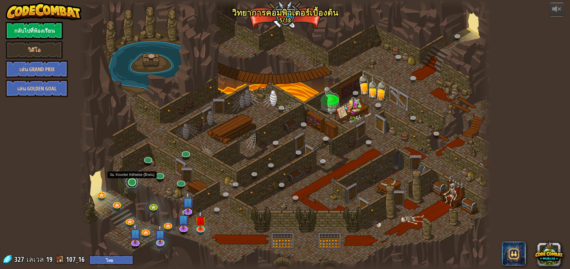
click at [132, 179] on link at bounding box center [132, 182] width 12 height 12
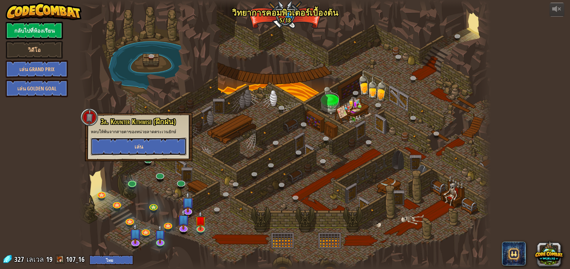
click at [161, 145] on button "เล่น" at bounding box center [139, 147] width 96 height 18
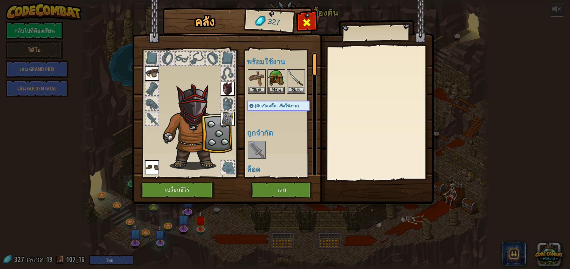
click at [312, 18] on div at bounding box center [306, 24] width 19 height 19
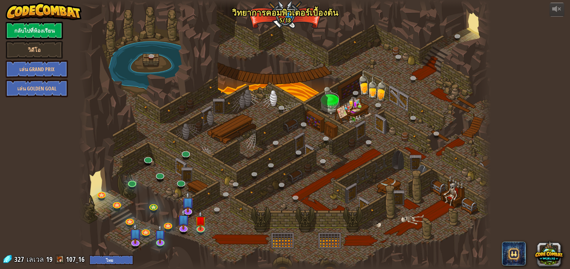
click at [367, 89] on div at bounding box center [285, 134] width 412 height 269
click at [184, 222] on img at bounding box center [183, 215] width 12 height 28
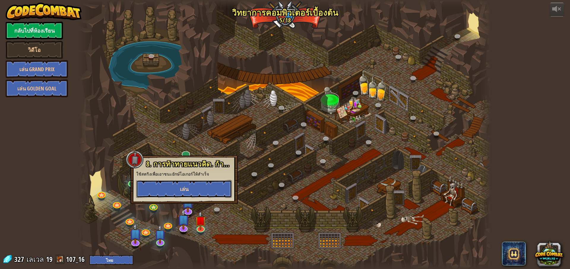
click at [183, 191] on span "เล่น" at bounding box center [184, 188] width 9 height 7
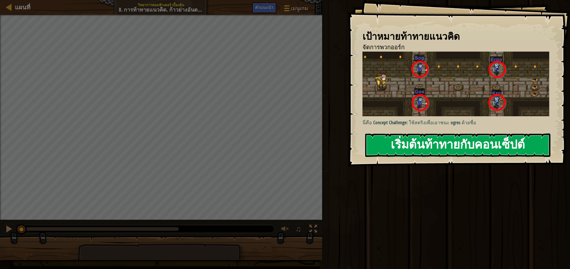
click at [445, 153] on button "เริ่มต้นท้าทายกับคอนเซ็ปต์" at bounding box center [457, 145] width 185 height 23
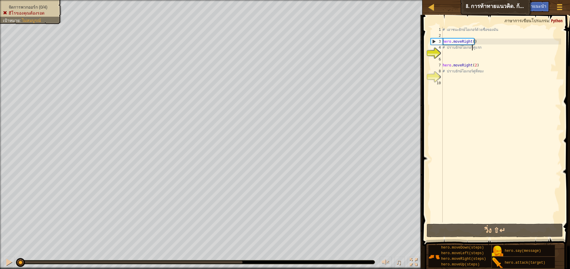
click at [472, 48] on div "# เอาชนะยักษ์โอเกอร์ด้วยชื่อของมัน hero . moveRight ( ) # ปราบยักษ์โอเกอร์คู่แร…" at bounding box center [501, 131] width 120 height 208
type textarea "# ปราบยักษ์โอเกaอร์คู่แรก"
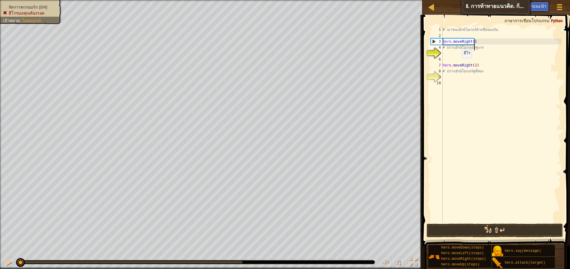
scroll to position [3, 2]
drag, startPoint x: 502, startPoint y: 45, endPoint x: 440, endPoint y: 46, distance: 61.4
click at [440, 46] on div "# ปราบยักษ์โอเกaอร์คู่แรก 1 2 3 4 5 6 7 8 9 10 # เอาชนะยักษ์โอเกอร์ด้วยชื่อของม…" at bounding box center [494, 125] width 131 height 196
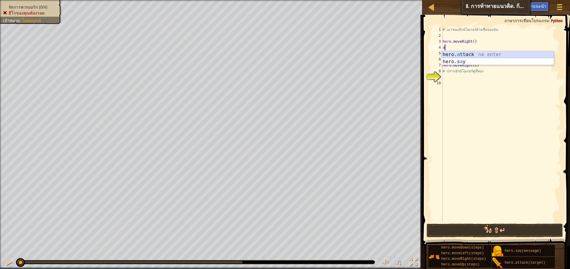
click at [469, 52] on div "hero. a ttack กด enter hero.s a y กด enter" at bounding box center [497, 65] width 112 height 28
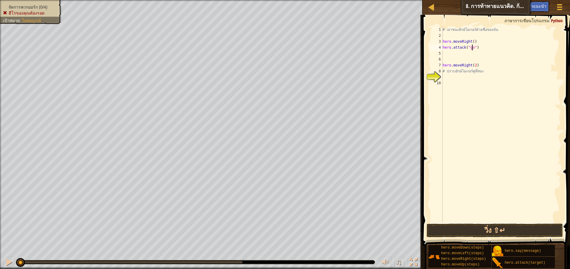
scroll to position [3, 2]
type textarea "hero.attack("gos")"
click at [553, 228] on button "วิ่ง ⇧↵" at bounding box center [494, 231] width 136 height 14
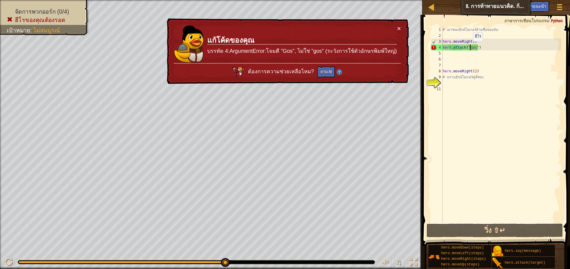
click at [470, 47] on div "# เอาชนะยักษ์โอเกอร์ด้วยชื่อของมัน hero . moveRight ( ) hero . attack ( "gos" )…" at bounding box center [501, 131] width 120 height 208
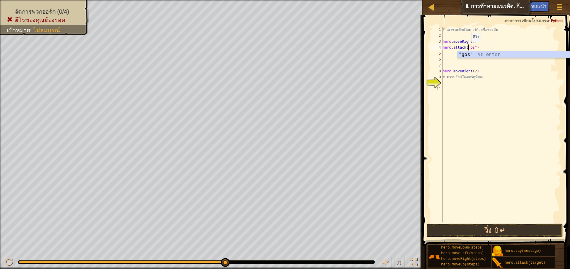
type textarea "hero.attack("Gos")"
click at [462, 61] on div "# เอาชนะยักษ์โอเกอร์ด้วยชื่อของมัน hero . moveRight ( ) hero . attack ( "Gos" )…" at bounding box center [501, 131] width 120 height 208
click at [448, 51] on div "# เอาชนะยักษ์โอเกอร์ด้วยชื่อของมัน hero . moveRight ( ) hero . attack ( "Gos" )…" at bounding box center [501, 131] width 120 height 208
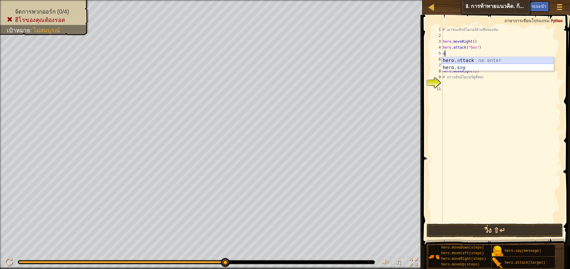
click at [448, 57] on div "hero. a ttack กด enter hero.s a y กด enter" at bounding box center [497, 71] width 112 height 28
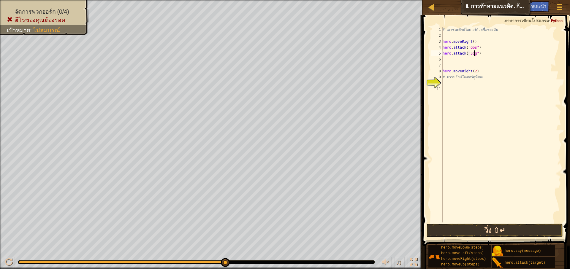
type textarea "hero.attack("Sog")"
click at [489, 227] on button "วิ่ง ⇧↵" at bounding box center [494, 231] width 136 height 14
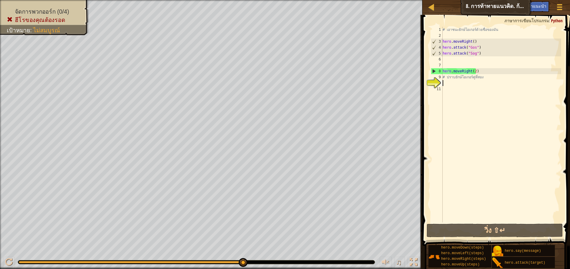
click at [451, 82] on div "# เอาชนะยักษ์โอเกอร์ด้วยชื่อของมัน hero . moveRight ( ) hero . attack ( "Gos" )…" at bounding box center [501, 131] width 120 height 208
drag, startPoint x: 485, startPoint y: 79, endPoint x: 436, endPoint y: 77, distance: 49.3
click at [436, 77] on div "1 2 3 4 5 6 7 8 9 10 11 # เอาชนะยักษ์โอเกอร์ด้วยชื่อของมัน hero . moveRight ( )…" at bounding box center [494, 125] width 131 height 196
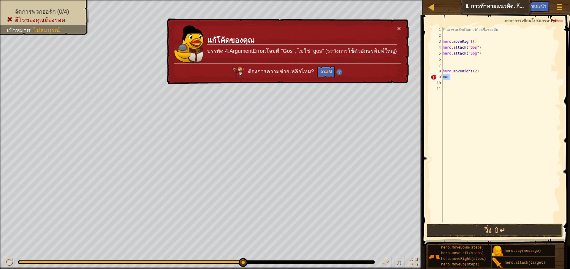
drag, startPoint x: 449, startPoint y: 75, endPoint x: 434, endPoint y: 75, distance: 15.4
click at [434, 75] on div "ี่สอง 1 2 3 4 5 6 7 8 9 10 11 # เอาชนะยักษ์โอเกอร์ด้วยชื่อของมัน hero . moveRig…" at bounding box center [494, 125] width 131 height 196
type textarea "ง"
click at [449, 80] on div "# เอาชนะยักษ์โอเกอร์ด้วยชื่อของมัน hero . moveRight ( ) hero . attack ( "Gos" )…" at bounding box center [501, 131] width 120 height 208
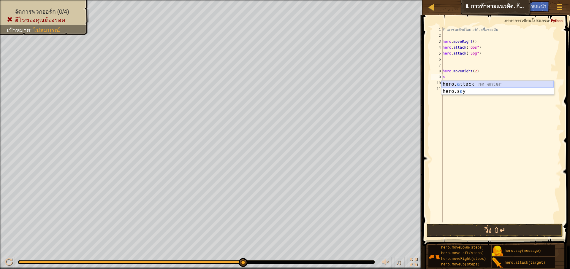
click at [458, 85] on div "hero. a ttack กด enter hero.s a y กด enter" at bounding box center [497, 95] width 112 height 28
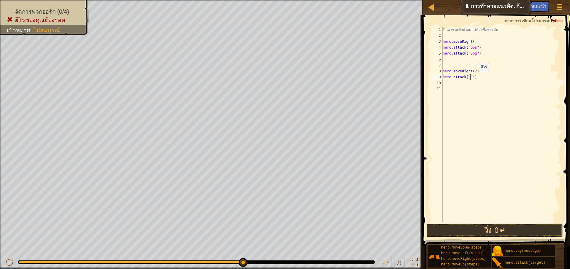
scroll to position [3, 2]
type textarea "hero.attack("Ergo")"
click at [456, 83] on div "# เอาชนะยักษ์โอเกอร์ด้วยชื่อของมัน hero . moveRight ( ) hero . attack ( "Gos" )…" at bounding box center [501, 131] width 120 height 208
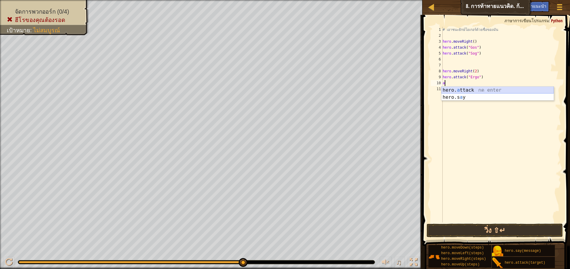
click at [455, 90] on div "hero. a ttack กด enter hero.s a y กด enter" at bounding box center [497, 101] width 112 height 28
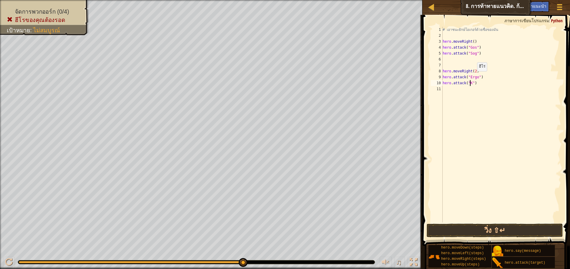
scroll to position [3, 2]
click at [535, 231] on button "วิ่ง ⇧↵" at bounding box center [494, 231] width 136 height 14
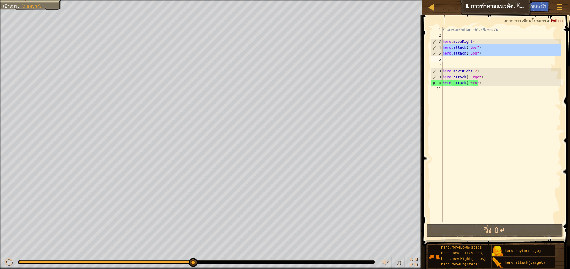
drag, startPoint x: 442, startPoint y: 46, endPoint x: 485, endPoint y: 55, distance: 44.1
click at [485, 55] on div "hero.attack("Kro") 1 2 3 4 5 6 7 8 9 10 11 # เอาชนะยักษ์โอเกอร์ด้วยชื่อของมัน h…" at bounding box center [494, 125] width 131 height 196
type textarea "hero.attack("Sog")"
click at [453, 61] on div "# เอาชนะยักษ์โอเกอร์ด้วยชื่อของมัน hero . moveRight ( ) hero . attack ( "Gos" )…" at bounding box center [501, 125] width 120 height 196
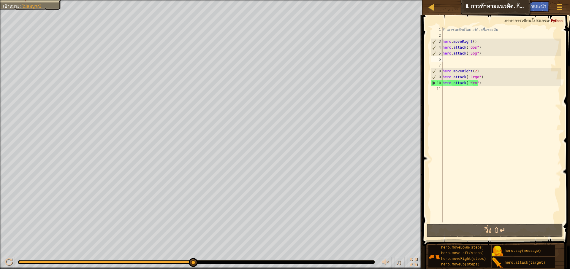
paste textarea "hero.attack("Kro")"
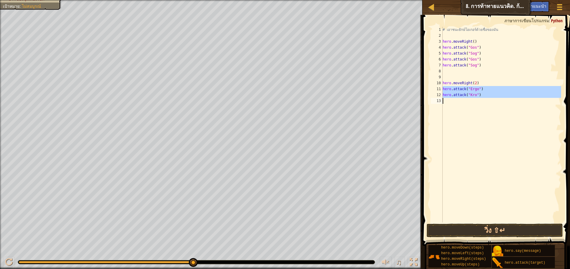
drag, startPoint x: 443, startPoint y: 88, endPoint x: 485, endPoint y: 99, distance: 43.3
click at [485, 99] on div "# เอาชนะยักษ์โอเกอร์ด้วยชื่อของมัน hero . moveRight ( ) hero . attack ( "Gos" )…" at bounding box center [501, 131] width 120 height 208
type textarea "hero.attack("Kro")"
click at [460, 102] on div "# เอาชนะยักษ์โอเกอร์ด้วยชื่อของมัน hero . moveRight ( ) hero . attack ( "Gos" )…" at bounding box center [501, 125] width 120 height 196
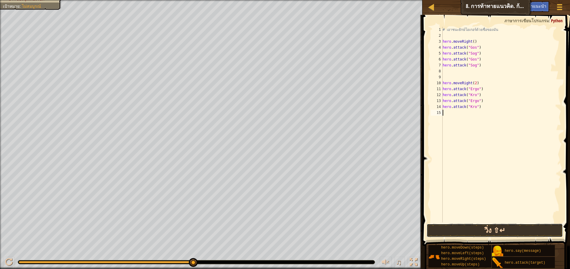
click at [483, 229] on button "วิ่ง ⇧↵" at bounding box center [494, 231] width 136 height 14
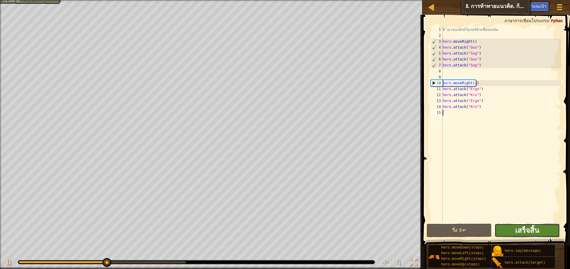
click at [523, 228] on span "เสร็จสิ้น" at bounding box center [527, 230] width 24 height 9
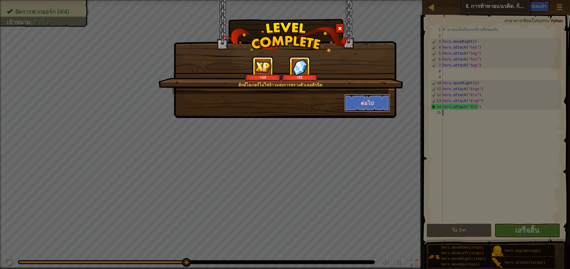
click at [350, 106] on button "ต่อไป" at bounding box center [367, 103] width 46 height 18
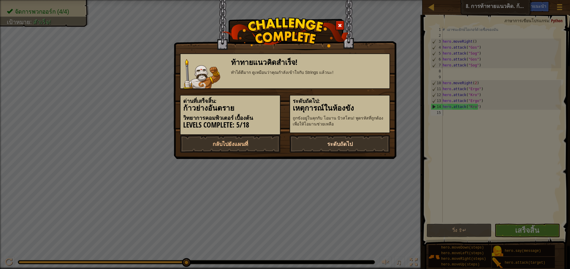
click at [357, 148] on link "ระดับถัดไป" at bounding box center [339, 144] width 101 height 18
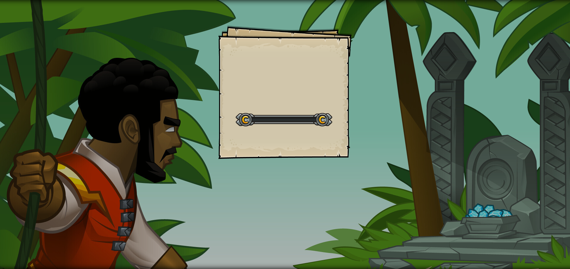
click at [356, 145] on div "Goals Start Level เกิดข้อผิดพลาดในการโหลดจากเซิร์ฟเวอร์ ลองรีเฟรชหน้า ต้องมีการ…" at bounding box center [285, 134] width 570 height 269
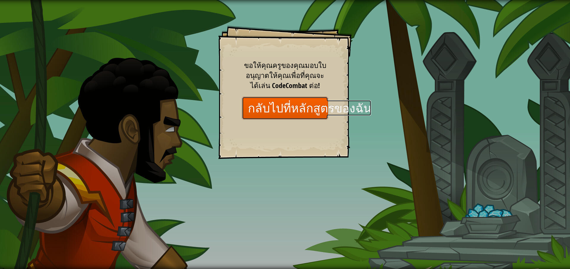
click at [294, 108] on link "กลับไปที่หลักสูตรของฉัน" at bounding box center [285, 108] width 86 height 23
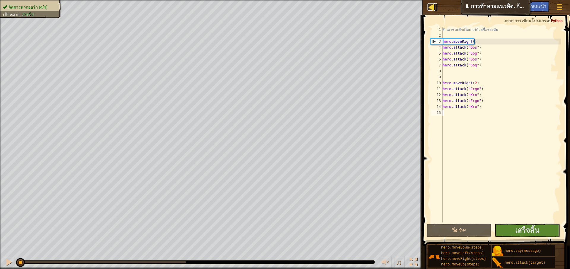
click at [431, 9] on div at bounding box center [430, 6] width 7 height 7
select select "th"
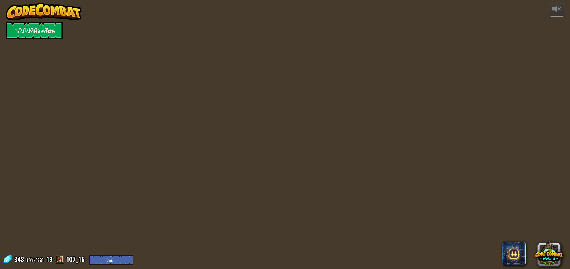
select select "th"
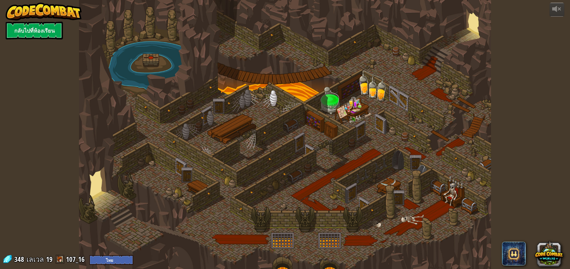
select select "th"
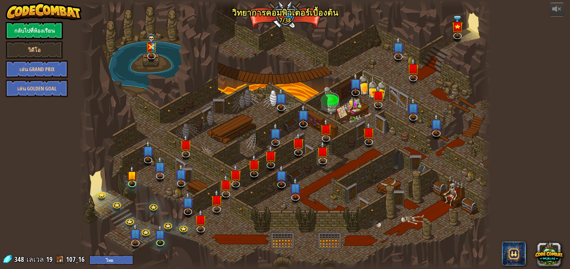
select select "th"
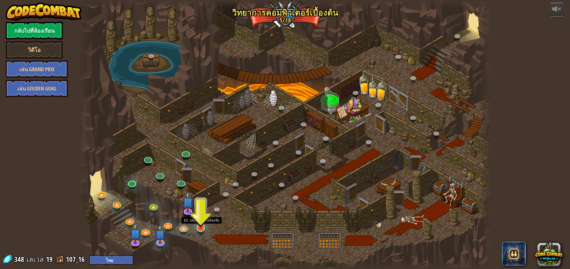
click at [201, 223] on img at bounding box center [200, 215] width 11 height 25
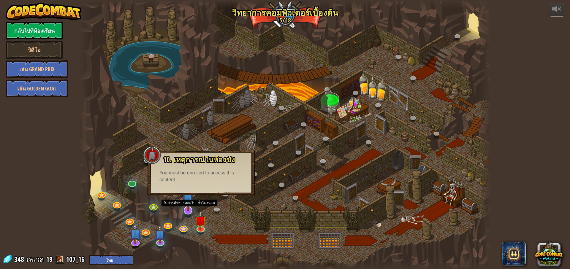
click at [186, 207] on img at bounding box center [188, 198] width 12 height 28
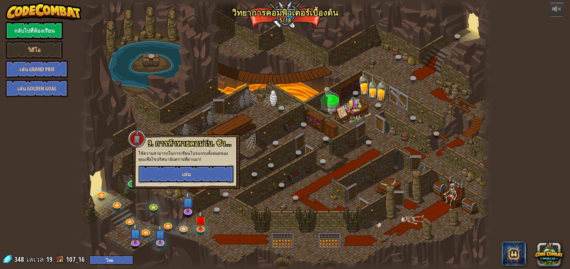
click at [197, 176] on button "เล่น" at bounding box center [186, 174] width 96 height 18
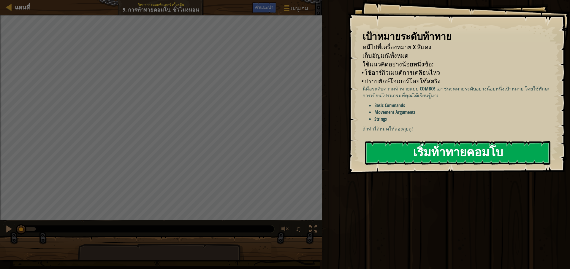
click at [502, 149] on button "เริ่มท้าทายคอมโบ" at bounding box center [457, 152] width 185 height 23
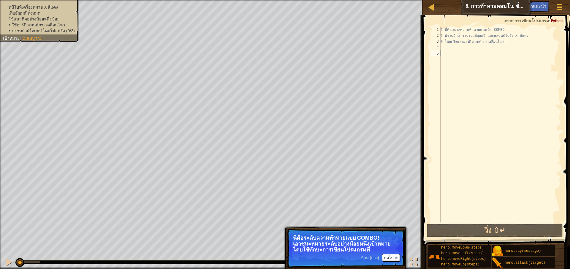
type textarea "h"
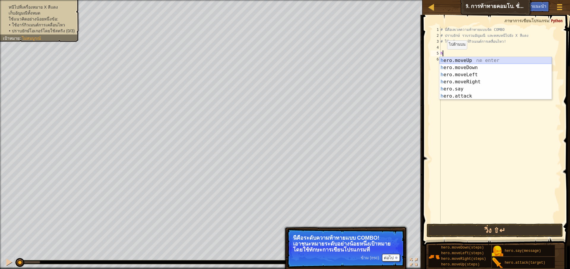
click at [445, 57] on div "h ero.moveUp กด enter h ero.moveDown กด enter h ero.moveLeft กด enter h ero.mov…" at bounding box center [495, 85] width 112 height 57
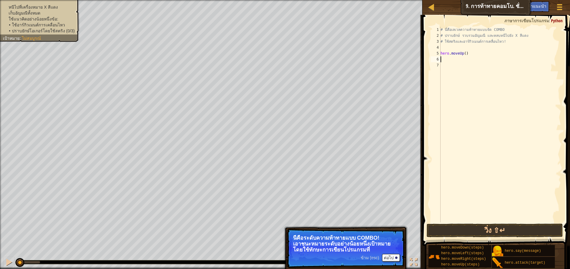
click at [444, 57] on div "# นี่คือเลเวลความท้าทายแบบจัด COMBO # ปราบยักษ์ รวบรวมอัญมณี และหลบหนีไปยัง X ส…" at bounding box center [500, 131] width 122 height 208
type textarea "h"
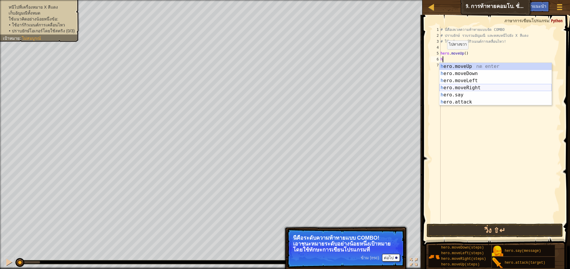
click at [459, 90] on div "h ero.moveUp กด enter h ero.moveDown กด enter h ero.moveLeft กด enter h ero.mov…" at bounding box center [495, 91] width 112 height 57
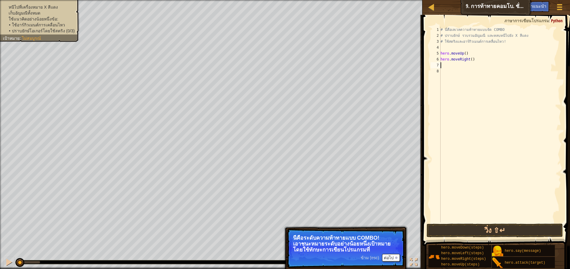
click at [470, 62] on div "# นี่คือเลเวลความท้าทายแบบจัด COMBO # ปราบยักษ์ รวบรวมอัญมณี และหลบหนีไปยัง X ส…" at bounding box center [500, 131] width 122 height 208
click at [470, 57] on div "# นี่คือเลเวลความท้าทายแบบจัด COMBO # ปราบยักษ์ รวบรวมอัญมณี และหลบหนีไปยัง X ส…" at bounding box center [500, 131] width 122 height 208
type textarea "hero.moveRight(5)"
click at [470, 223] on span at bounding box center [497, 122] width 152 height 249
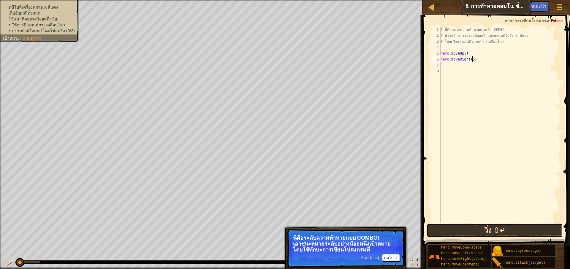
click at [471, 224] on button "วิ่ง ⇧↵" at bounding box center [494, 231] width 136 height 14
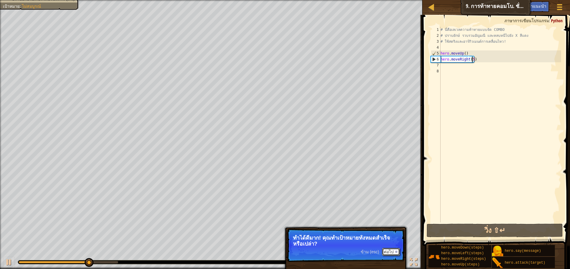
click at [389, 253] on button "ต่อไป" at bounding box center [391, 252] width 18 height 8
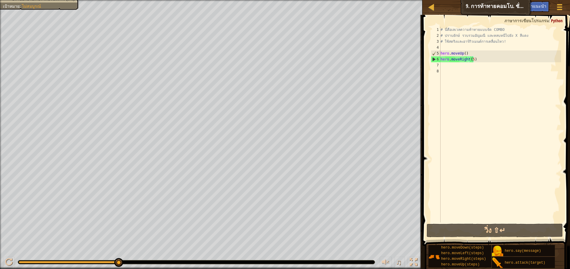
click at [16, 3] on div "เป้าหมาย : ไม่สมบูรณ์" at bounding box center [22, 6] width 38 height 6
click at [465, 65] on div "# นี่คือเลเวลความท้าทายแบบจัด COMBO # ปราบยักษ์ รวบรวมอัญมณี และหลบหนีไปยัง X ส…" at bounding box center [500, 131] width 122 height 208
click at [472, 62] on div "# นี่คือเลเวลความท้าทายแบบจัด COMBO # ปราบยักษ์ รวบรวมอัญมณี และหลบหนีไปยัง X ส…" at bounding box center [500, 131] width 122 height 208
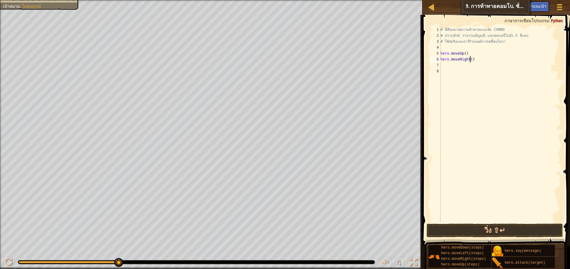
type textarea "hero.moveRight(2)"
click at [454, 64] on div "# นี่คือเลเวลความท้าทายแบบจัด COMBO # ปราบยักษ์ รวบรวมอัญมณี และหลบหนีไปยัง X ส…" at bounding box center [500, 131] width 122 height 208
type textarea "h"
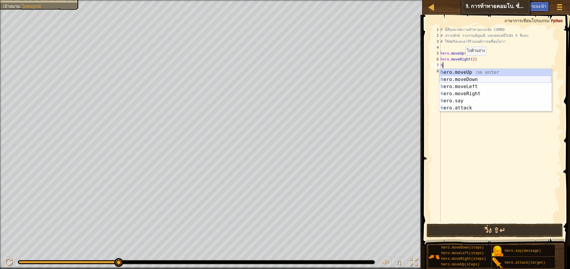
click at [475, 80] on div "h ero.moveUp กด enter h ero.moveDown กด enter h ero.moveLeft กด enter h ero.mov…" at bounding box center [495, 97] width 112 height 57
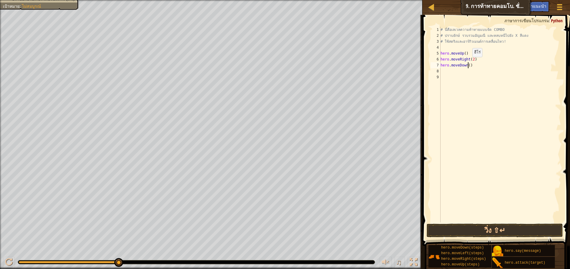
click at [467, 63] on div "# นี่คือเลเวลความท้าทายแบบจัด COMBO # ปราบยักษ์ รวบรวมอัญมณี และหลบหนีไปยัง X ส…" at bounding box center [500, 131] width 122 height 208
type textarea "hero.moveDown(2)"
click at [456, 73] on div "# นี่คือเลเวลความท้าทายแบบจัด COMBO # ปราบยักษ์ รวบรวมอัญมณี และหลบหนีไปยัง X ส…" at bounding box center [500, 131] width 122 height 208
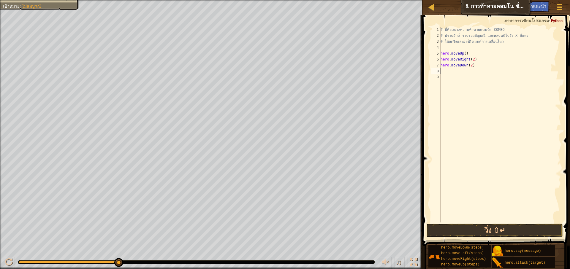
type textarea "h"
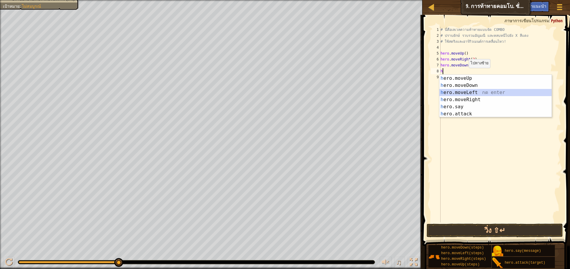
click at [472, 92] on div "h ero.moveUp กด enter h ero.moveDown กด enter h ero.moveLeft กด enter h ero.mov…" at bounding box center [495, 103] width 112 height 57
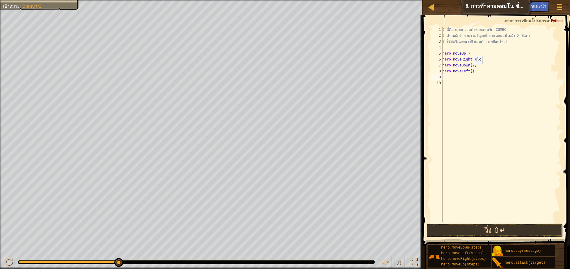
click at [469, 71] on div "# นี่คือเลเวลความท้าทายแบบจัด COMBO # ปราบยักษ์ รวบรวมอัญมณี และหลบหนีไปยัง X ส…" at bounding box center [501, 131] width 120 height 208
type textarea "hero.moveLeft(2)"
click at [456, 78] on div "# นี่คือเลเวลความท้าทายแบบจัด COMBO # ปราบยักษ์ รวบรวมอัญมณี และหลบหนีไปยัง X ส…" at bounding box center [501, 131] width 120 height 208
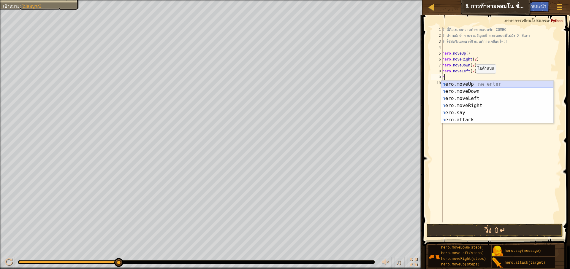
type textarea "h"
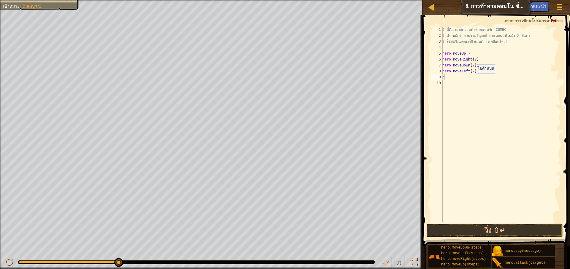
click at [472, 0] on body "แผนที่ วิทยาการคอมพิวเตอร์ เบื้องต้น 9. การท้าทายคอมโบ. ชั่วโมงนอน เมนูเกม เสร็…" at bounding box center [285, 0] width 570 height 0
click at [459, 80] on div "# นี่คือเลเวลความท้าทายแบบจัด COMBO # ปราบยักษ์ รวบรวมอัญมณี และหลบหนีไปยัง X ส…" at bounding box center [501, 131] width 120 height 208
click at [451, 78] on div "# นี่คือเลเวลความท้าทายแบบจัด COMBO # ปราบยักษ์ รวบรวมอัญมณี และหลบหนีไปยัง X ส…" at bounding box center [501, 131] width 120 height 208
type textarea "h"
drag, startPoint x: 477, startPoint y: 51, endPoint x: 432, endPoint y: 51, distance: 44.5
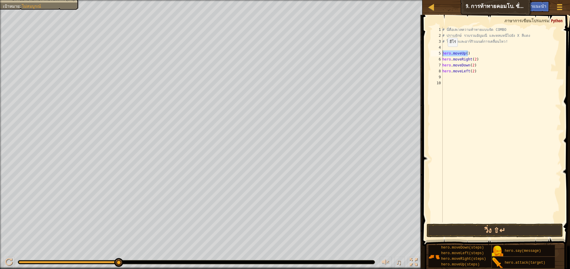
click at [433, 51] on div "1 2 3 4 5 6 7 8 9 10 # นี่คือเลเวลความท้าทายแบบจัด COMBO # ปราบยักษ์ รวบรวมอัญม…" at bounding box center [494, 125] width 131 height 196
type textarea "hero.moveUp()"
click at [458, 77] on div "# นี่คือเลเวลความท้าทายแบบจัด COMBO # ปราบยักษ์ รวบรวมอัญมณี และหลบหนีไปยัง X ส…" at bounding box center [501, 131] width 120 height 208
paste textarea "hero.moveUp()"
click at [465, 77] on div "# นี่คือเลเวลความท้าทายแบบจัด COMBO # ปราบยักษ์ รวบรวมอัญมณี และหลบหนีไปยัง X ส…" at bounding box center [501, 131] width 120 height 208
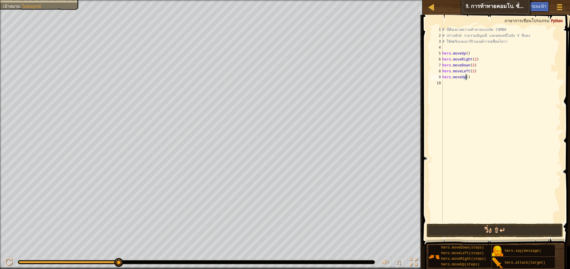
type textarea "hero.moveUp(2)"
click at [456, 84] on div "# นี่คือเลเวลความท้าทายแบบจัด COMBO # ปราบยักษ์ รวบรวมอัญมณี และหลบหนีไปยัง X ส…" at bounding box center [501, 131] width 120 height 208
type textarea "h"
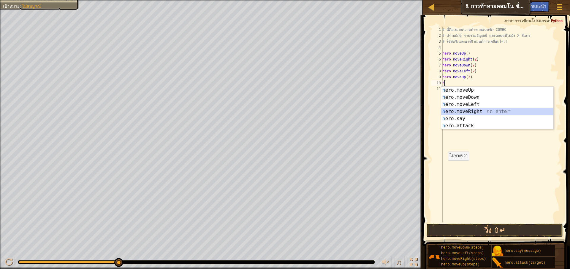
click at [475, 112] on div "h ero.moveUp กด enter h ero.moveDown กด enter h ero.moveLeft กด enter h ero.mov…" at bounding box center [497, 115] width 112 height 57
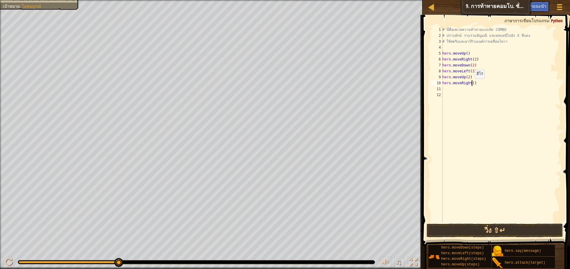
click at [471, 85] on div "# นี่คือเลเวลความท้าทายแบบจัด COMBO # ปราบยักษ์ รวบรวมอัญมณี และหลบหนีไปยัง X ส…" at bounding box center [501, 131] width 120 height 208
click at [486, 231] on button "วิ่ง ⇧↵" at bounding box center [494, 231] width 136 height 14
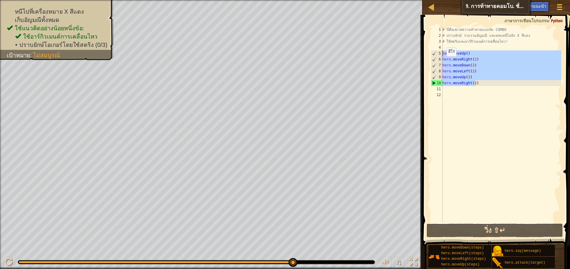
drag, startPoint x: 497, startPoint y: 84, endPoint x: 438, endPoint y: 55, distance: 65.4
click at [438, 55] on div "hero.moveRight(2) 1 2 3 4 5 6 7 8 9 10 11 12 # นี่คือเลเวลความท้าทายแบบจัด COMB…" at bounding box center [494, 125] width 131 height 196
type textarea "hero.moveUp() hero.moveRight(2)"
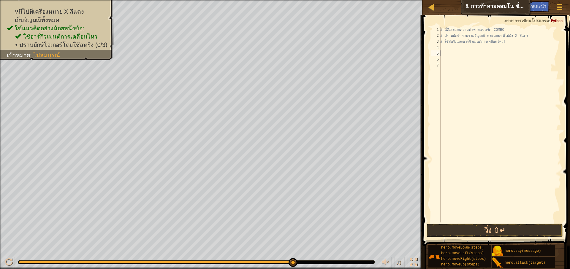
type textarea "h"
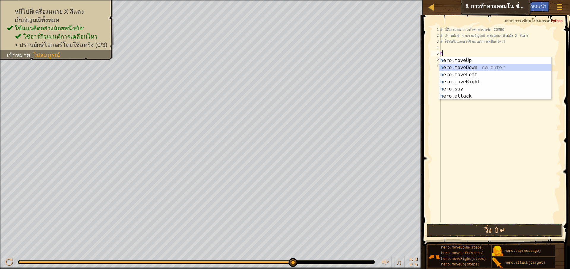
click at [472, 68] on div "h ero.moveUp กด enter h ero.moveDown กด enter h ero.moveLeft กด enter h ero.mov…" at bounding box center [495, 85] width 112 height 57
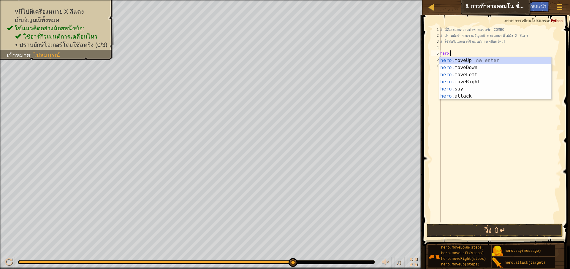
type textarea "h"
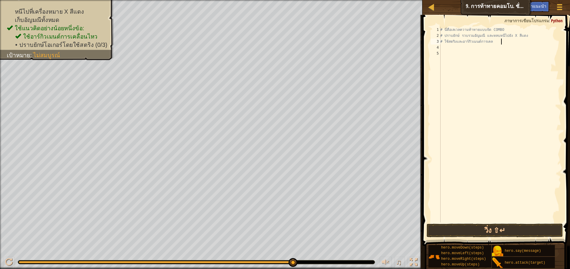
type textarea "# ใช้สตริงและอาร์กิวเมนต์การเ"
click at [466, 49] on div "# นี่คือเลเวลความท้าทายแบบจัด COMBO # ปราบยักษ์ รวบรวมอัญมณี และหลบหนีไปยัง X ส…" at bounding box center [500, 131] width 122 height 208
type textarea "h"
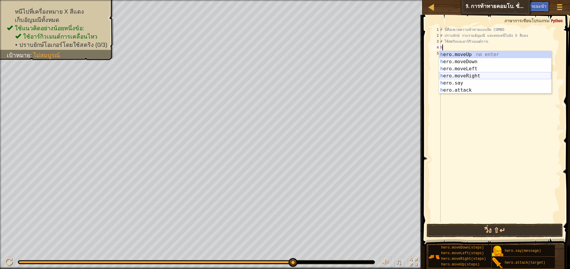
click at [473, 77] on div "h ero.moveUp กด enter h ero.moveDown กด enter h ero.moveLeft กด enter h ero.mov…" at bounding box center [495, 79] width 112 height 57
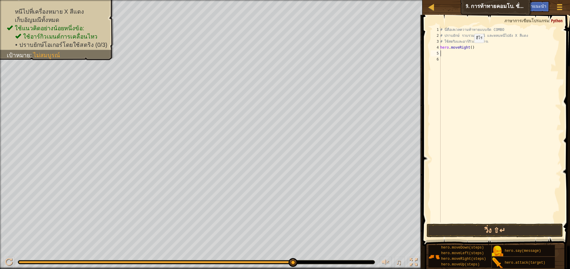
click at [469, 49] on div "# นี่คือเลเวลความท้าทายแบบจัด COMBO # ปราบยักษ์ รวบรวมอัญมณี และหลบหนีไปยัง X ส…" at bounding box center [500, 131] width 122 height 208
click at [470, 48] on div "# นี่คือเลเวลความท้าทายแบบจัด COMBO # ปราบยักษ์ รวบรวมอัญมณี และหลบหนีไปยัง X ส…" at bounding box center [500, 131] width 122 height 208
type textarea "hero.moveRight(2)"
click at [474, 53] on div "# นี่คือเลเวลความท้าทายแบบจัด COMBO # ปราบยักษ์ รวบรวมอัญมณี และหลบหนีไปยัง X ส…" at bounding box center [500, 131] width 122 height 208
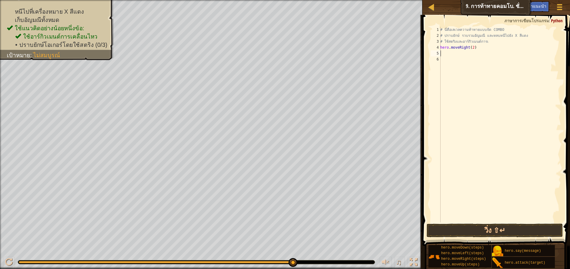
scroll to position [3, 0]
type textarea "h"
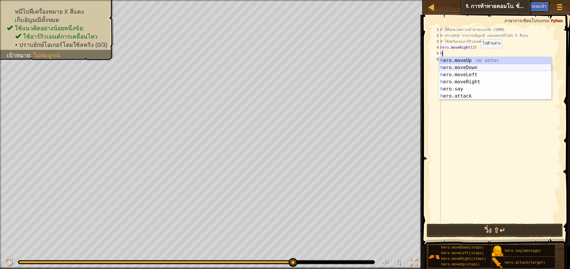
click at [463, 67] on div "h ero.moveUp กด enter h ero.moveDown กด enter h ero.moveLeft กด enter h ero.mov…" at bounding box center [495, 85] width 112 height 57
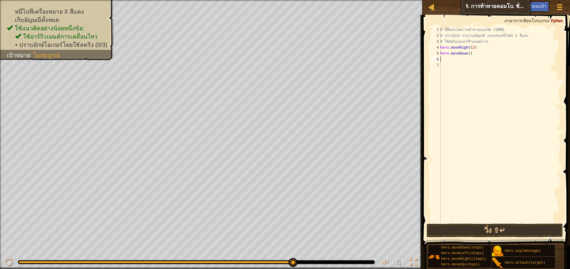
click at [454, 60] on div "# นี่คือเลเวลความท้าทายแบบจัด COMBO # ปราบยักษ์ รวบรวมอัญมณี และหลบหนีไปยัง X ส…" at bounding box center [500, 131] width 122 height 208
type textarea "h"
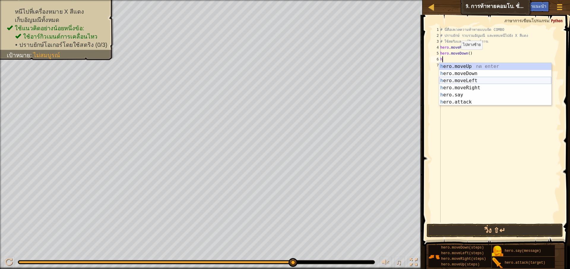
click at [472, 78] on div "h ero.moveUp กด enter h ero.moveDown กด enter h ero.moveLeft กด enter h ero.mov…" at bounding box center [495, 91] width 112 height 57
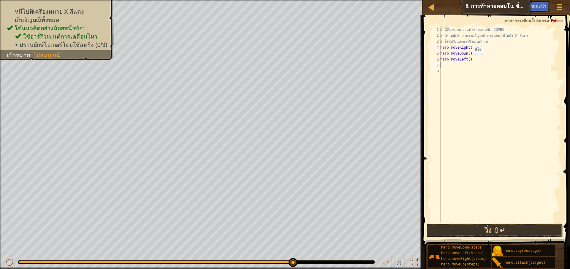
click at [467, 61] on div "# นี่คือเลเวลความท้าทายแบบจัด COMBO # ปราบยักษ์ รวบรวมอัญมณี และหลบหนีไปยัง X ส…" at bounding box center [500, 131] width 122 height 208
type textarea "hero.moveLeft(2)"
click at [450, 66] on div "# นี่คือเลเวลความท้าทายแบบจัด COMBO # ปราบยักษ์ รวบรวมอัญมณี และหลบหนีไปยัง X ส…" at bounding box center [500, 131] width 122 height 208
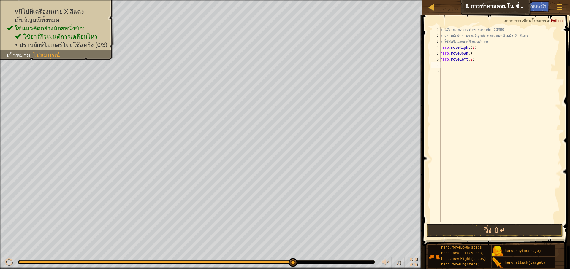
type textarea "h"
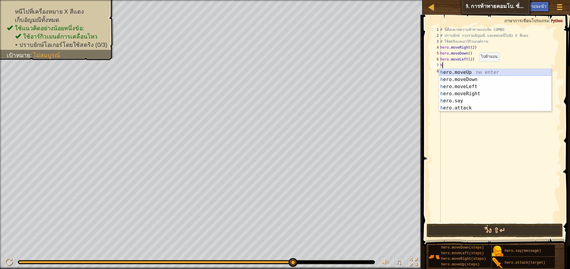
click at [469, 73] on div "h ero.moveUp กด enter h ero.moveDown กด enter h ero.moveLeft กด enter h ero.mov…" at bounding box center [495, 97] width 112 height 57
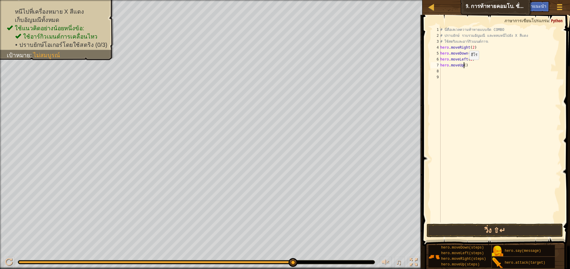
click at [464, 66] on div "# นี่คือเลเวลความท้าทายแบบจัด COMBO # ปราบยักษ์ รวบรวมอัญมณี และหลบหนีไปยัง X ส…" at bounding box center [500, 131] width 122 height 208
type textarea "hero.moveUp(2)"
click at [455, 69] on div "# นี่คือเลเวลความท้าทายแบบจัด COMBO # ปราบยักษ์ รวบรวมอัญมณี และหลบหนีไปยัง X ส…" at bounding box center [500, 131] width 122 height 208
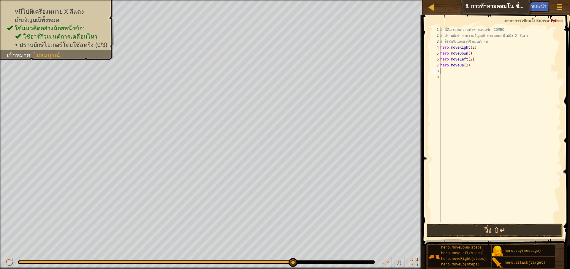
type textarea "h"
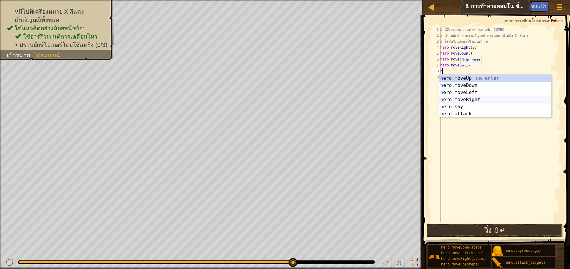
click at [468, 97] on div "h ero.moveUp กด enter h ero.moveDown กด enter h ero.moveLeft กด enter h ero.mov…" at bounding box center [495, 103] width 112 height 57
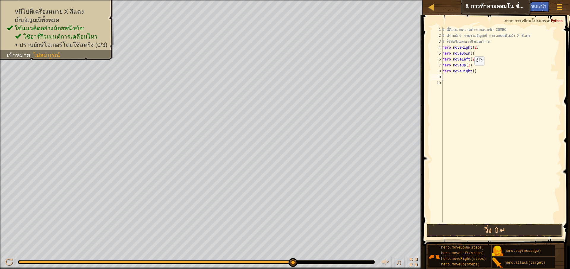
click at [471, 71] on div "# นี่คือเลเวลความท้าทายแบบจัด COMBO # ปราบยักษ์ รวบรวมอัญมณี และหลบหนีไปยัง X ส…" at bounding box center [501, 131] width 120 height 208
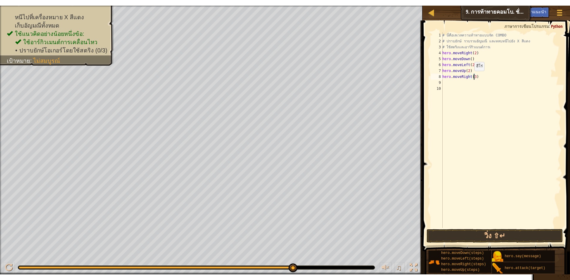
scroll to position [3, 2]
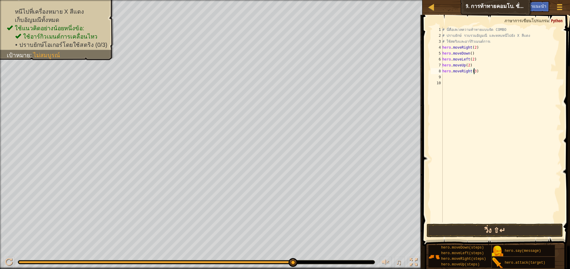
type textarea "hero.moveRight(3)"
click at [514, 230] on button "วิ่ง ⇧↵" at bounding box center [494, 231] width 136 height 14
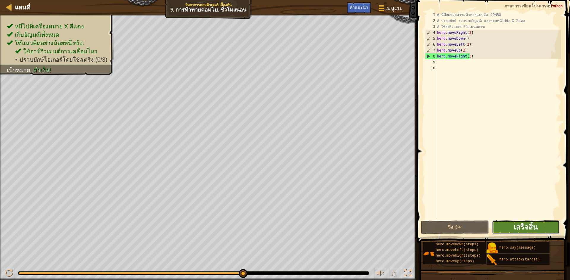
click at [544, 226] on button "เสร็จสิ้น" at bounding box center [526, 228] width 68 height 14
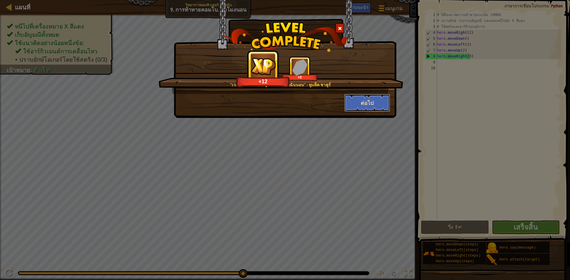
click at [362, 99] on button "ต่อไป" at bounding box center [367, 103] width 46 height 18
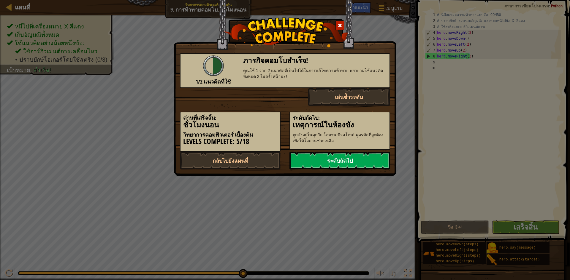
click at [349, 158] on link "ระดับถัดไป" at bounding box center [339, 161] width 101 height 18
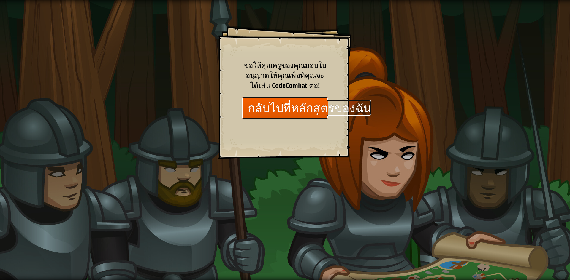
click at [307, 113] on link "กลับไปที่หลักสูตรของฉัน" at bounding box center [285, 108] width 86 height 23
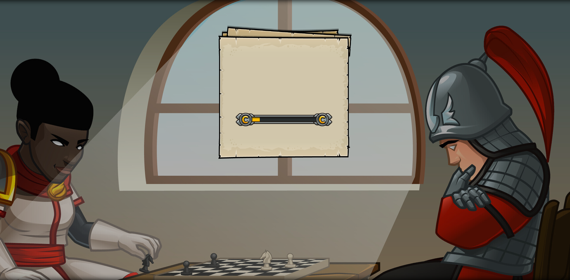
click at [0, 0] on link "กลับไปที่หลักสูตรของฉัน" at bounding box center [0, 0] width 0 height 0
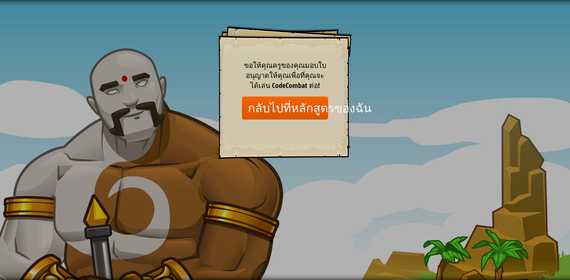
click at [74, 41] on div "Goals Start Level เกิดข้อผิดพลาดในการโหลดจากเซิร์ฟเวอร์ ลองรีเฟรชหน้า ต้องมีการ…" at bounding box center [285, 140] width 570 height 280
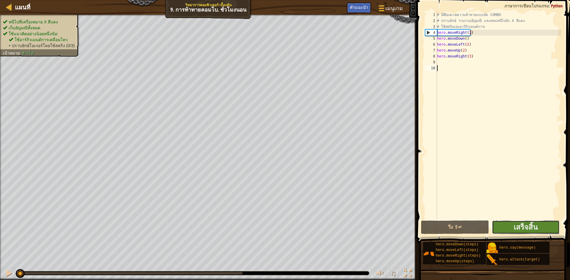
click at [506, 223] on button "เสร็จสิ้น" at bounding box center [526, 228] width 68 height 14
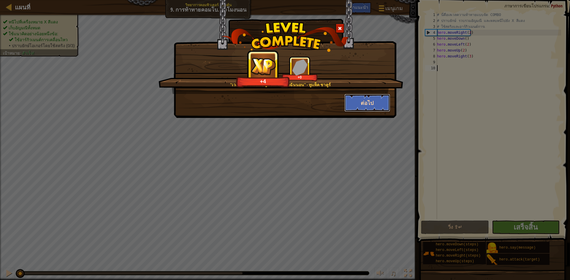
click at [356, 104] on button "ต่อไป" at bounding box center [367, 103] width 46 height 18
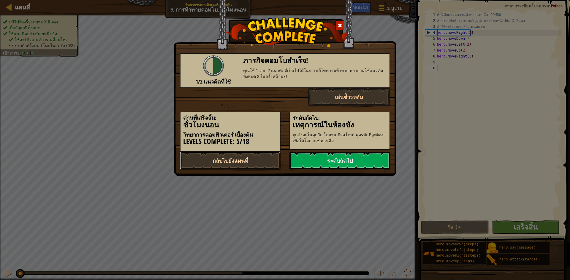
click at [265, 158] on link "กลับไปยังแผนที่" at bounding box center [230, 161] width 101 height 18
select select "th"
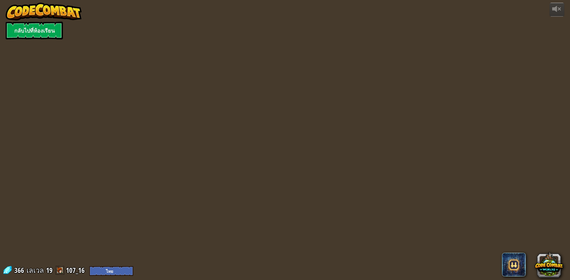
select select "th"
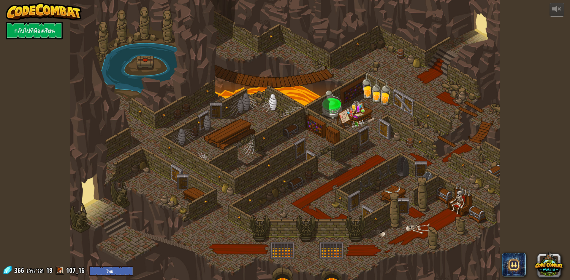
select select "th"
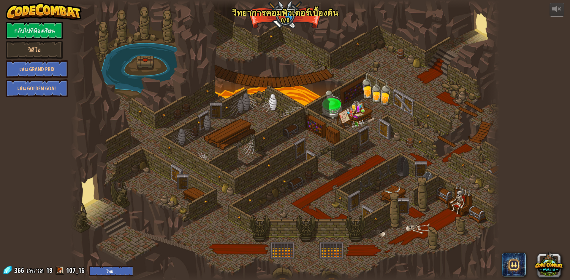
select select "th"
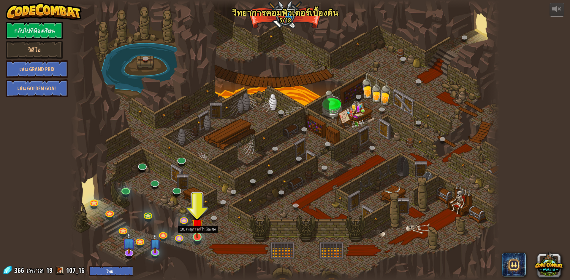
click at [199, 233] on img at bounding box center [197, 225] width 12 height 26
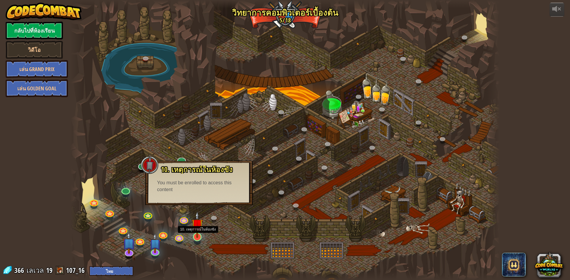
click at [195, 237] on img at bounding box center [197, 225] width 12 height 26
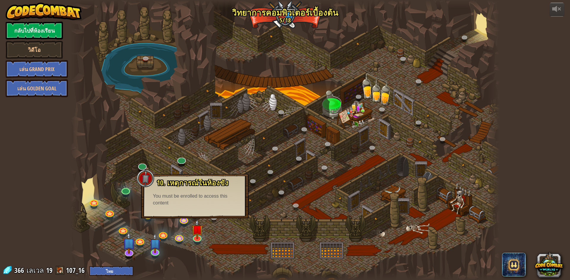
click at [206, 213] on div "10. เหตุการณ์ในห้องขัง ถูกขังอยู่ในคุกกับ โอมาน บิวสโตน! พูดรหัสที่ถูกต้องเพื่อ…" at bounding box center [194, 196] width 107 height 45
click at [191, 267] on div at bounding box center [284, 140] width 429 height 280
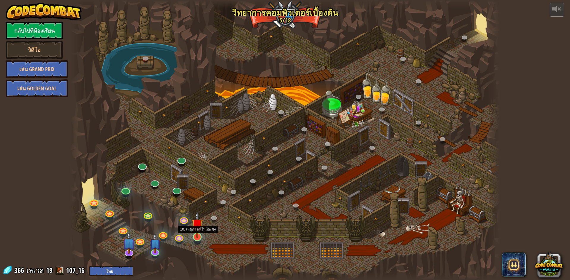
click at [200, 237] on img at bounding box center [197, 225] width 12 height 26
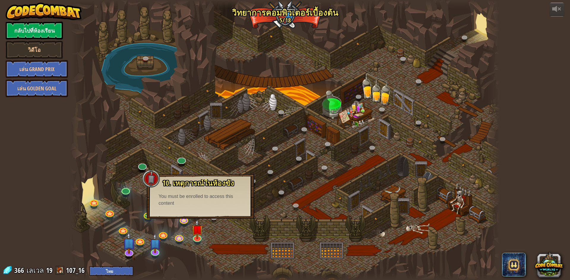
click at [184, 258] on div at bounding box center [284, 140] width 429 height 280
